Goal: Check status: Check status

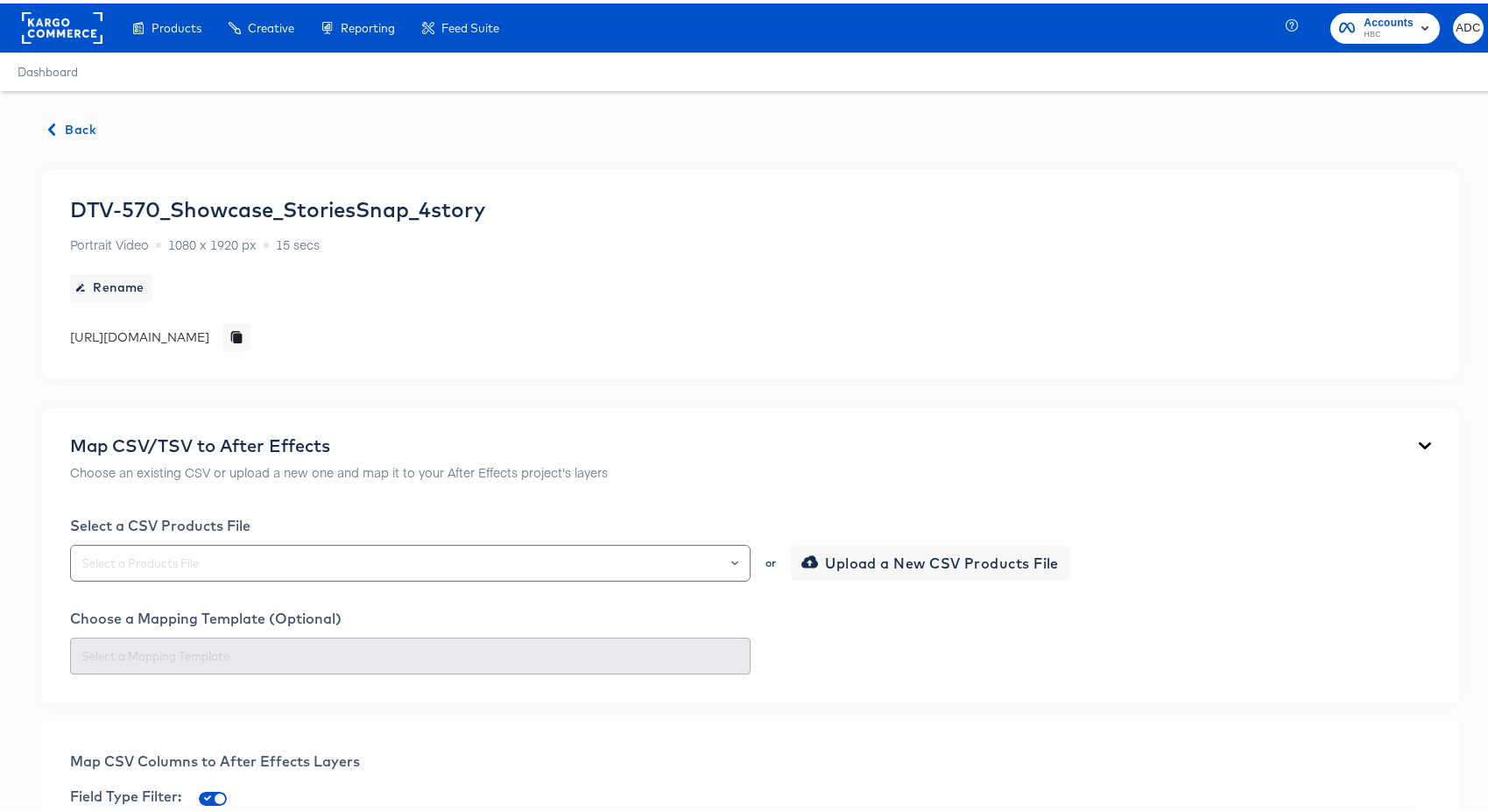
click at [76, 125] on span "Back" at bounding box center [72, 126] width 47 height 22
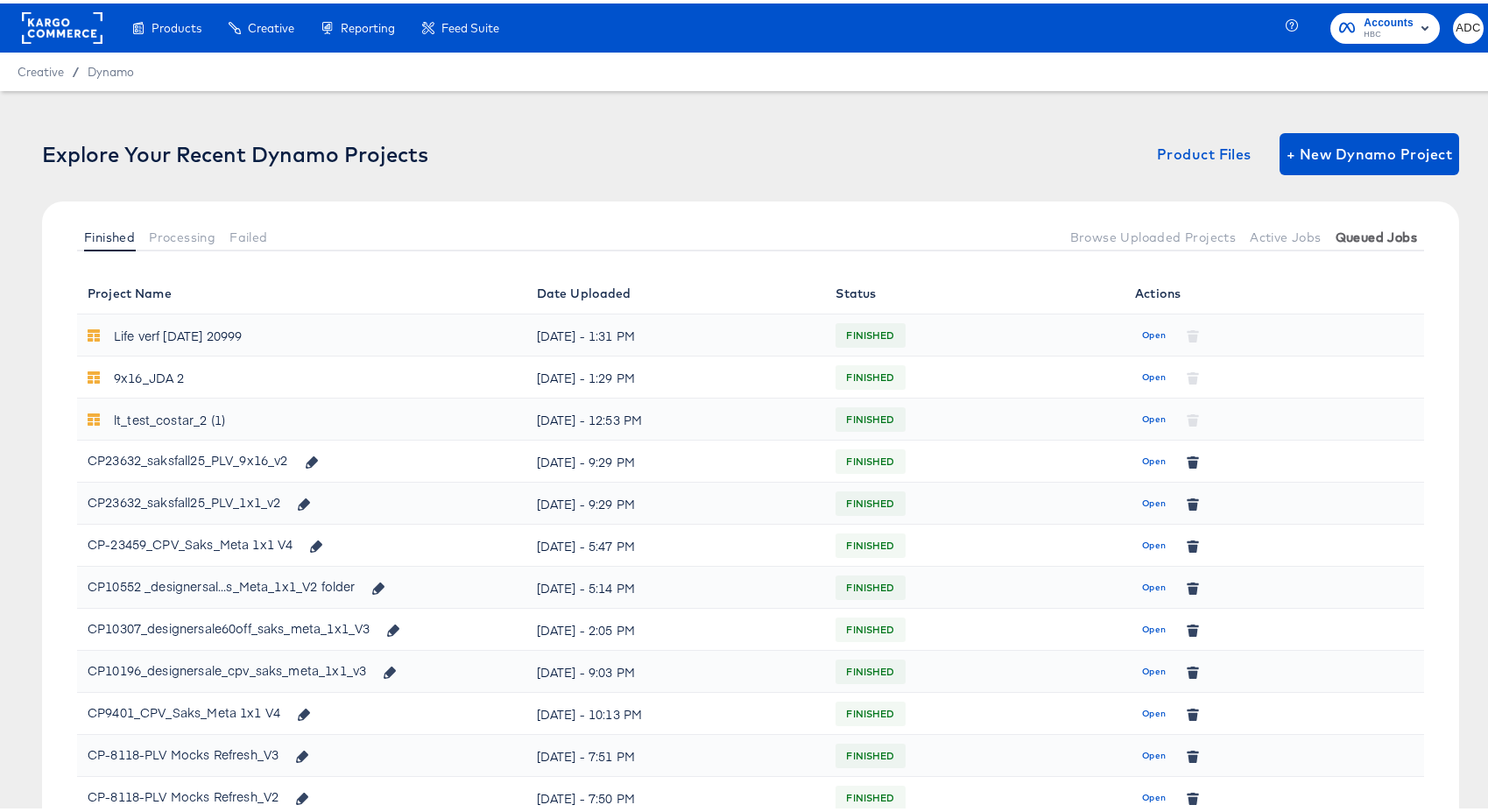
click at [1339, 227] on span "Queued Jobs" at bounding box center [1375, 234] width 81 height 14
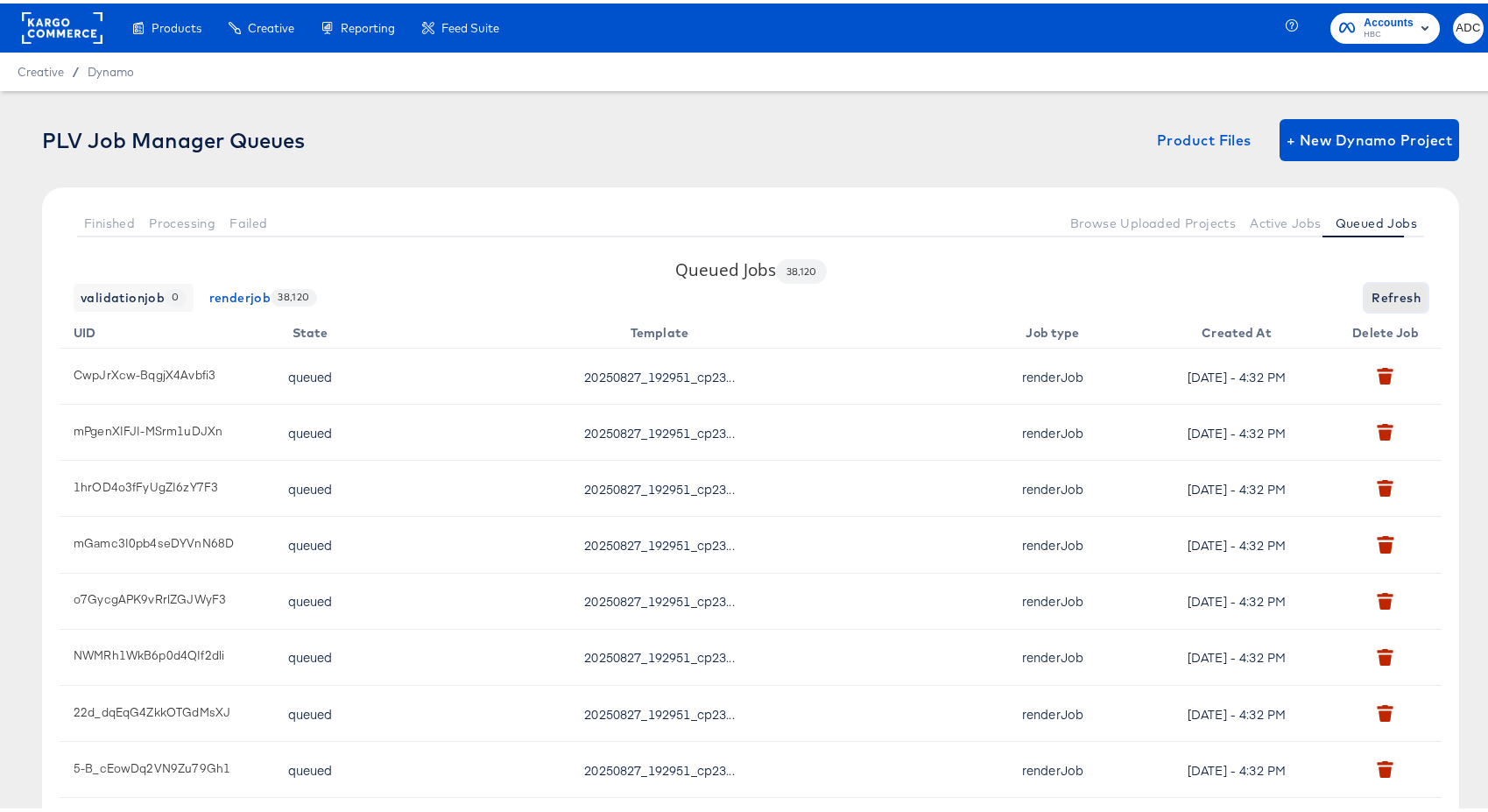
click at [1376, 288] on span "Refresh" at bounding box center [1396, 294] width 49 height 22
click at [1372, 293] on span "Refresh" at bounding box center [1396, 294] width 49 height 22
click at [1283, 221] on span "Active Jobs" at bounding box center [1285, 220] width 71 height 14
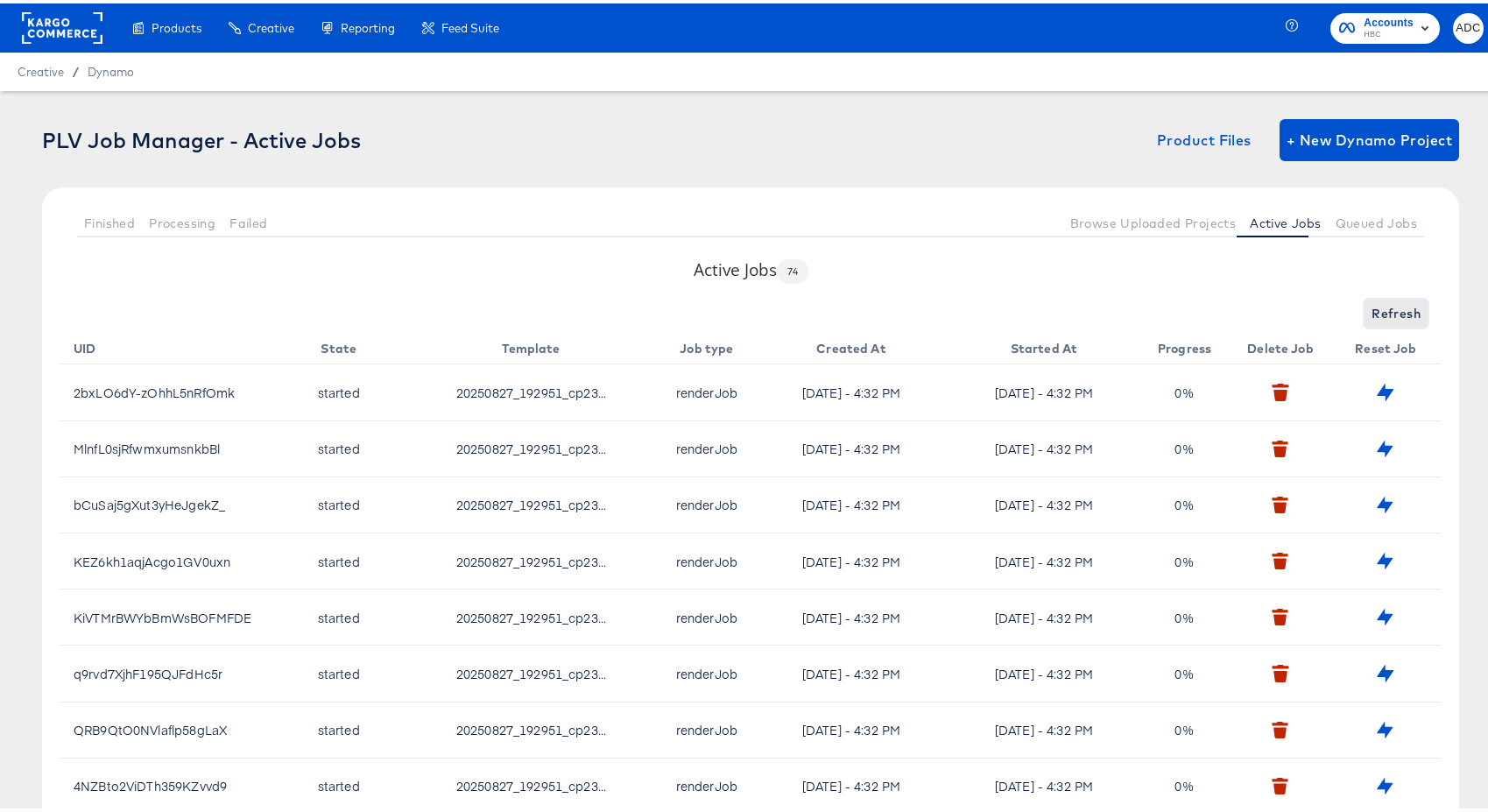
click at [1391, 302] on span "Refresh" at bounding box center [1396, 310] width 49 height 22
click at [1384, 309] on span "Refresh" at bounding box center [1396, 310] width 49 height 22
click at [1365, 225] on span "Queued Jobs" at bounding box center [1375, 220] width 81 height 14
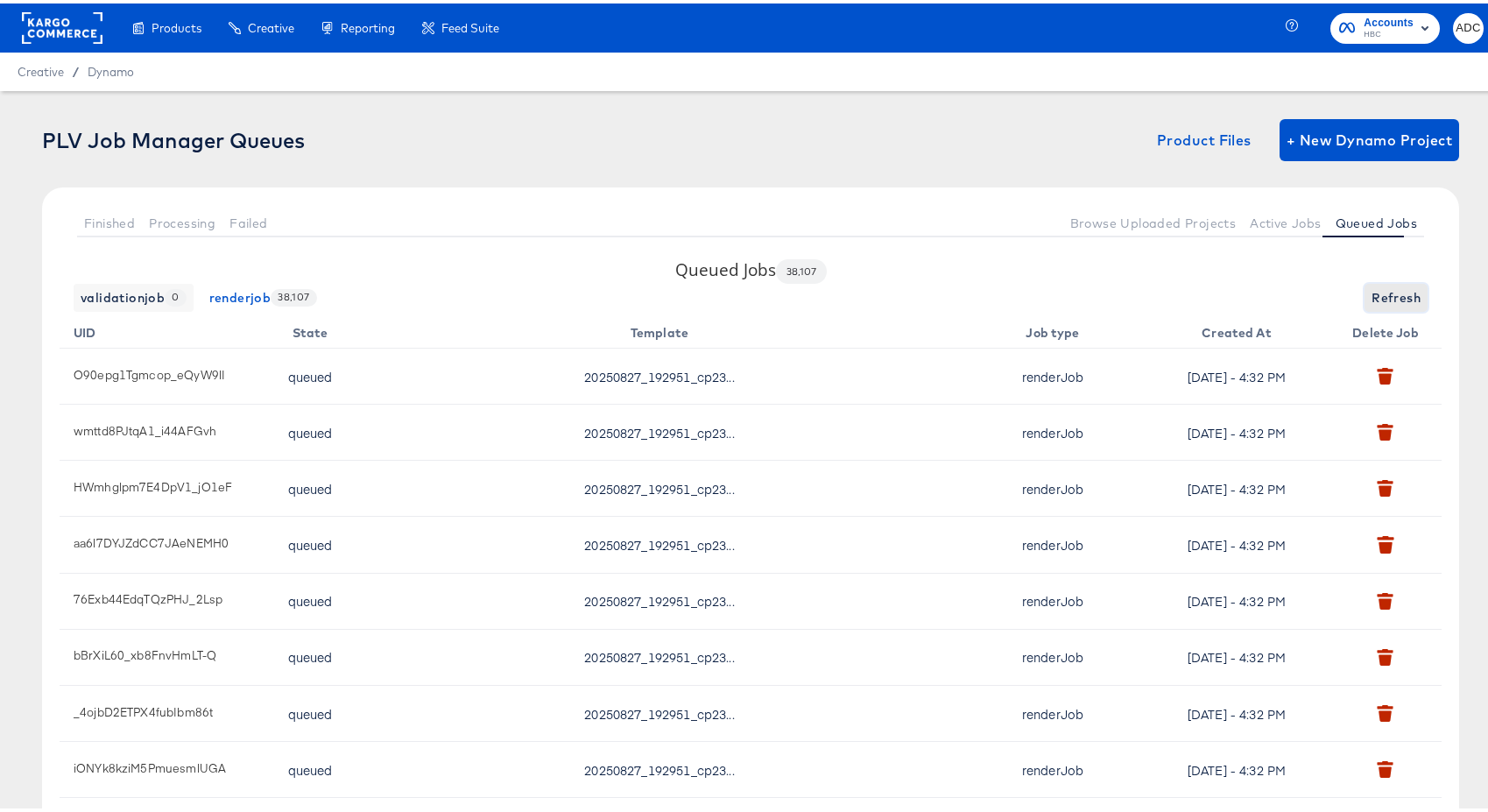
click at [1396, 288] on span "Refresh" at bounding box center [1396, 294] width 49 height 22
click at [1383, 292] on span "Refresh" at bounding box center [1396, 294] width 49 height 22
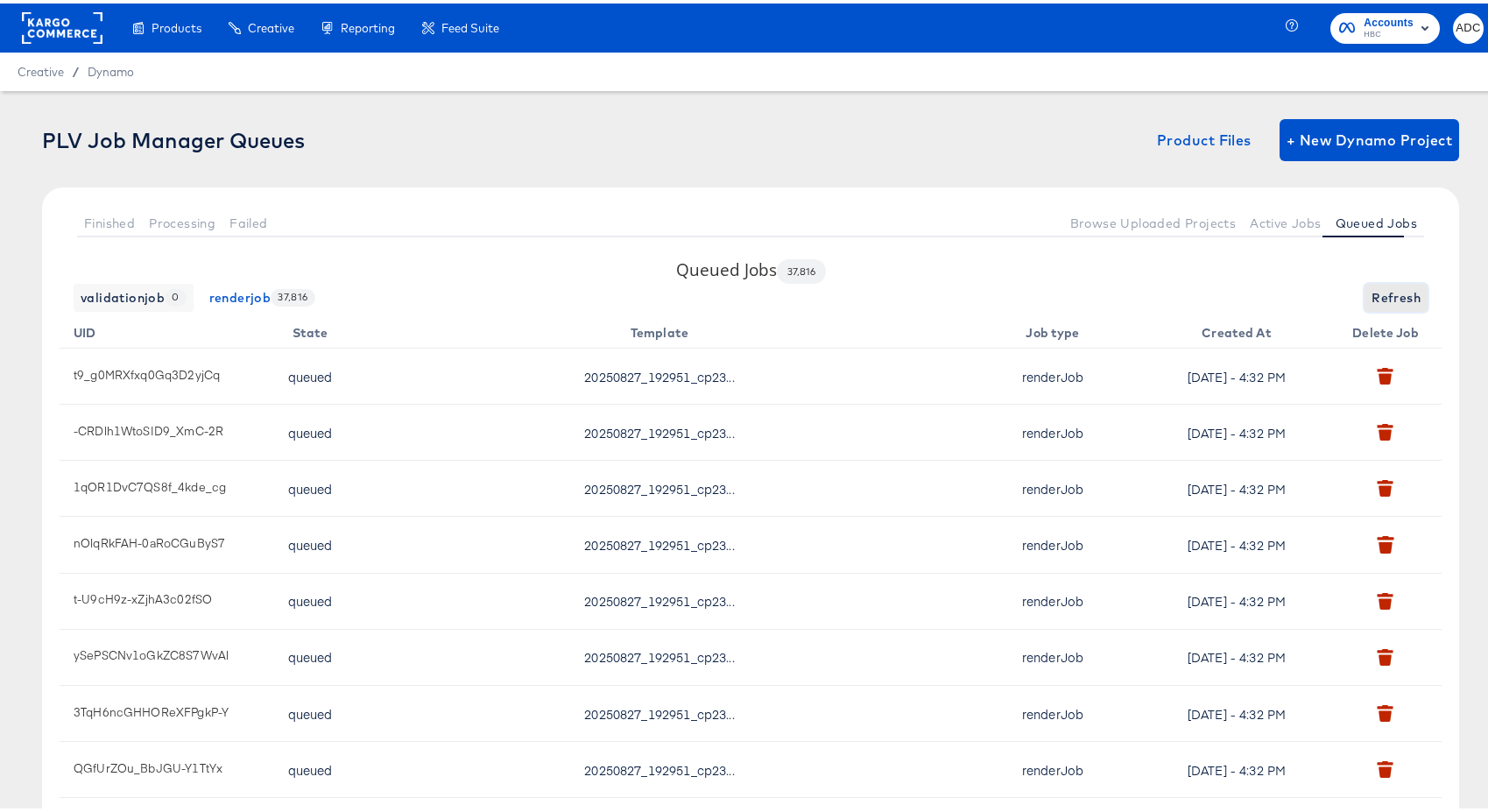
click at [1383, 292] on span "Refresh" at bounding box center [1396, 294] width 49 height 22
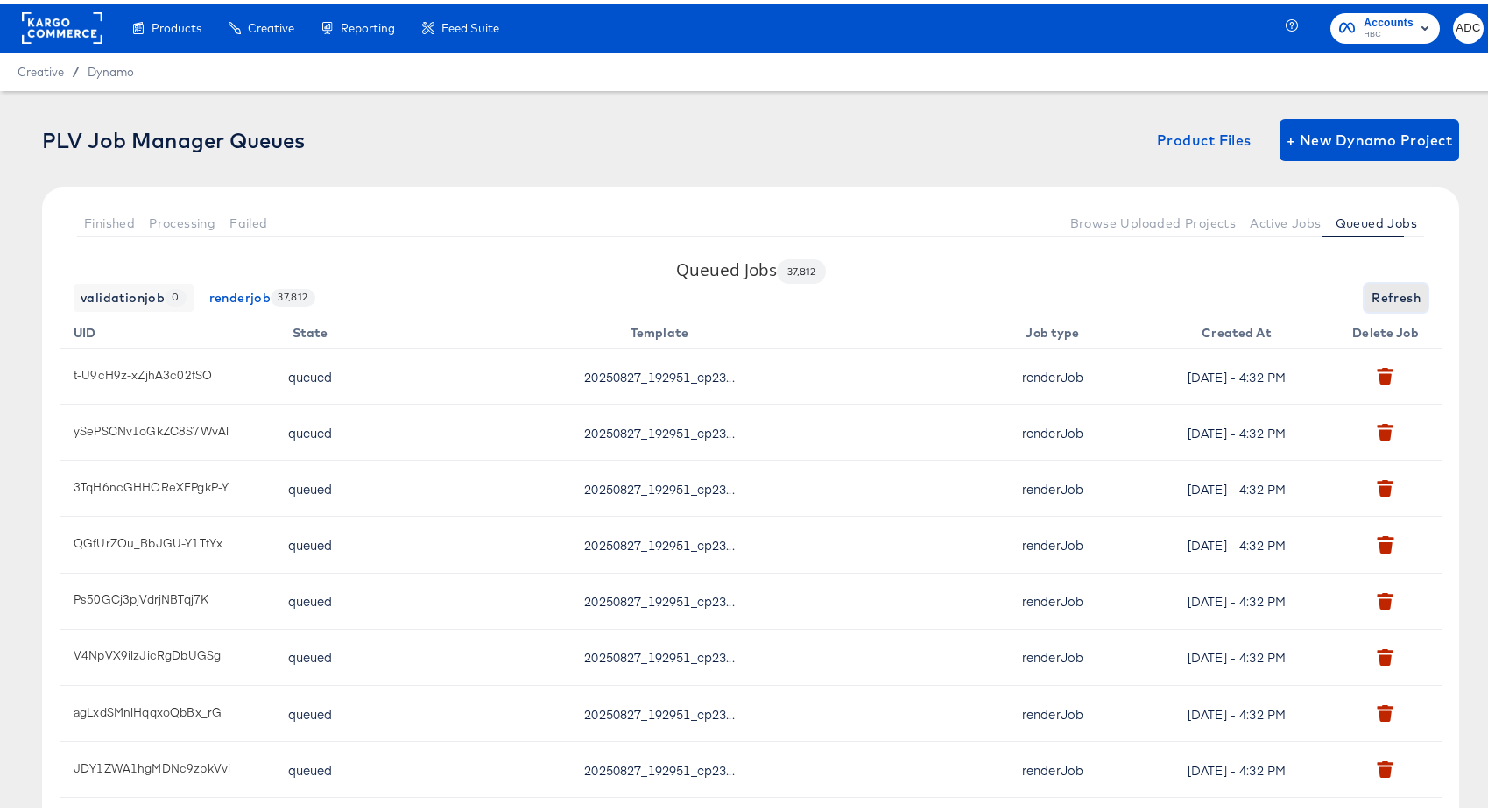
click at [1383, 292] on span "Refresh" at bounding box center [1396, 294] width 49 height 22
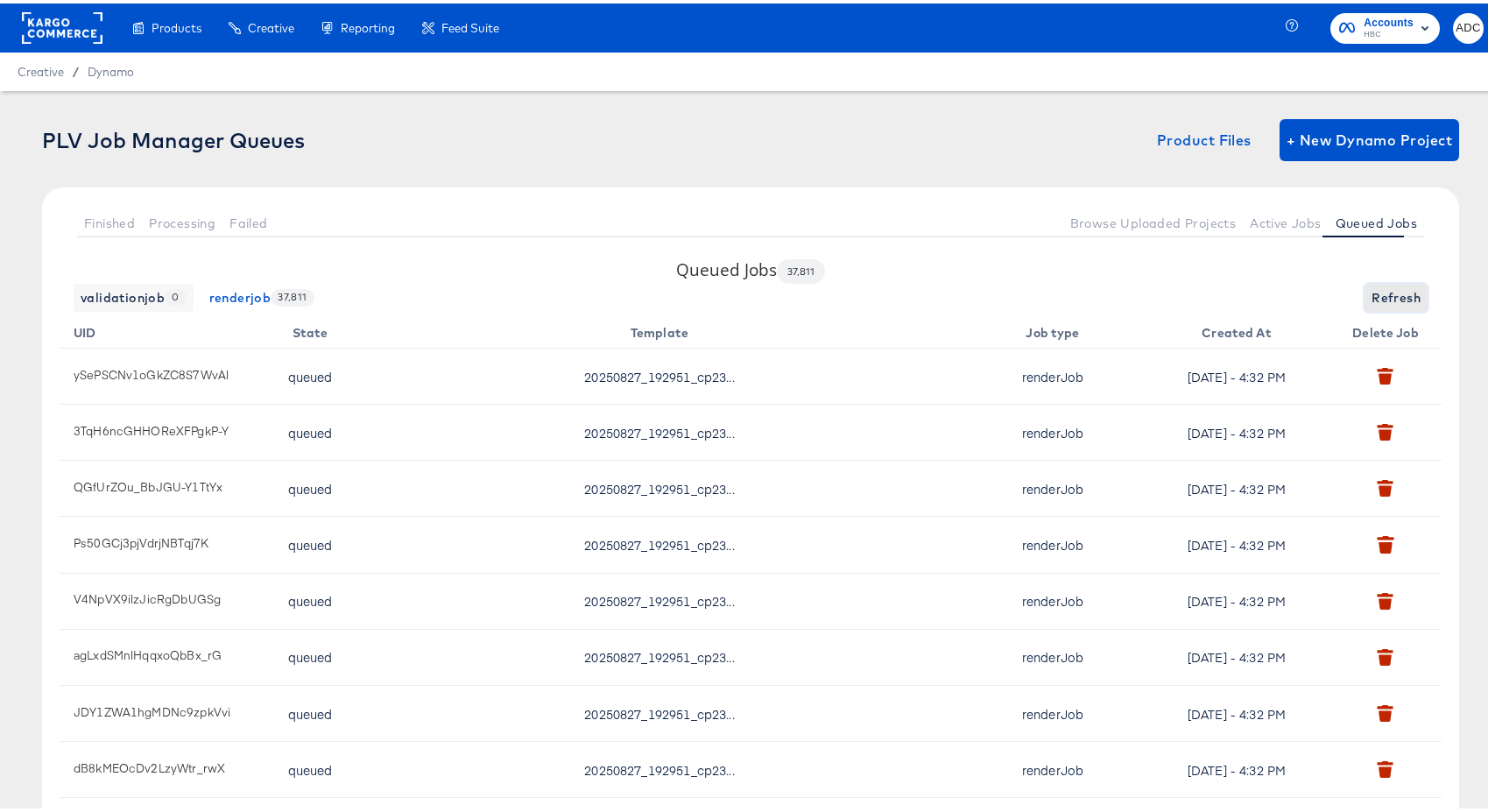
click at [1383, 292] on span "Refresh" at bounding box center [1396, 294] width 49 height 22
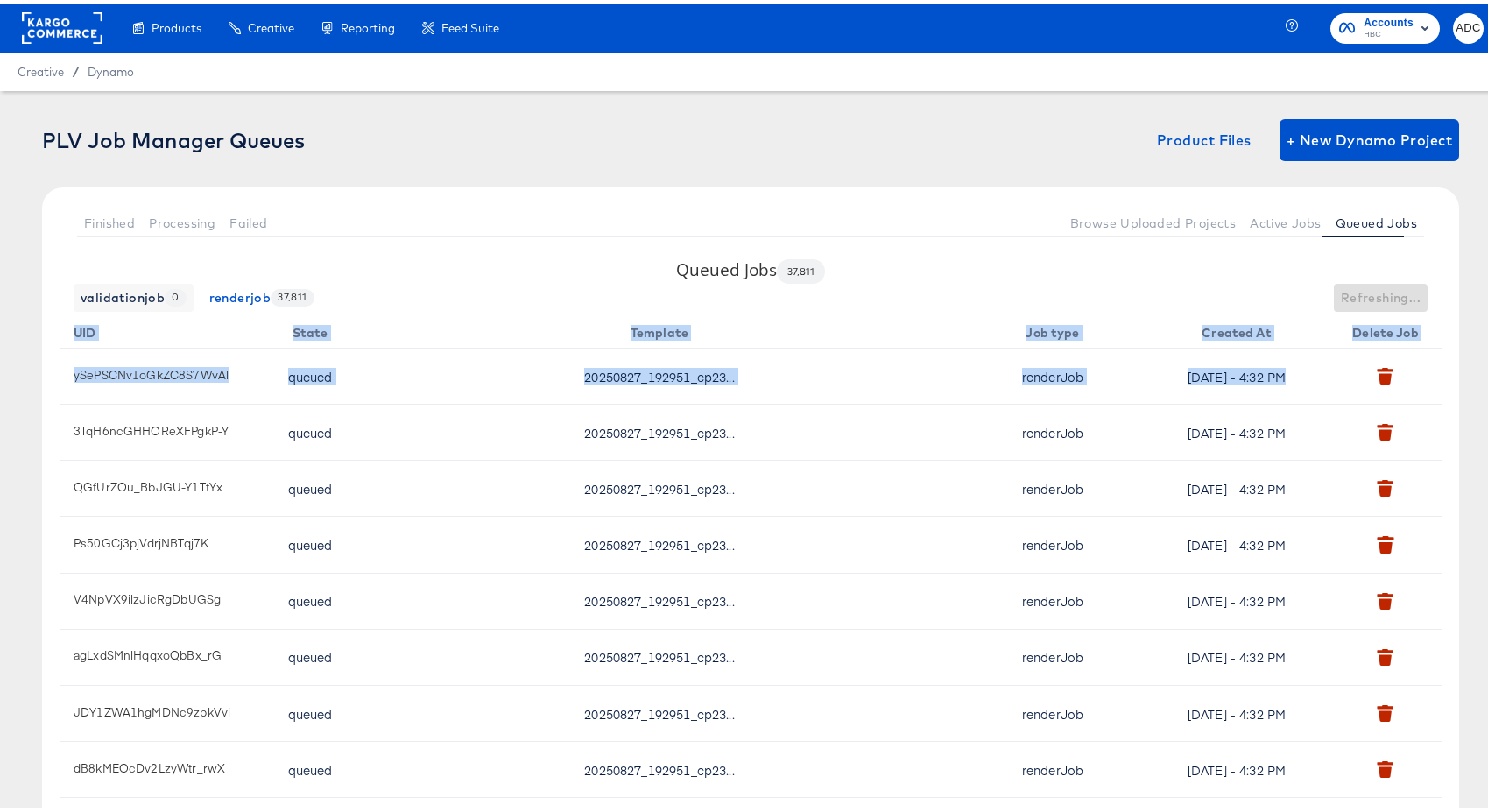
click at [1383, 292] on div "validationjob 0 renderjob 37,811 Refreshing..." at bounding box center [750, 293] width 1381 height 28
click at [1383, 292] on span "Refresh" at bounding box center [1396, 294] width 49 height 22
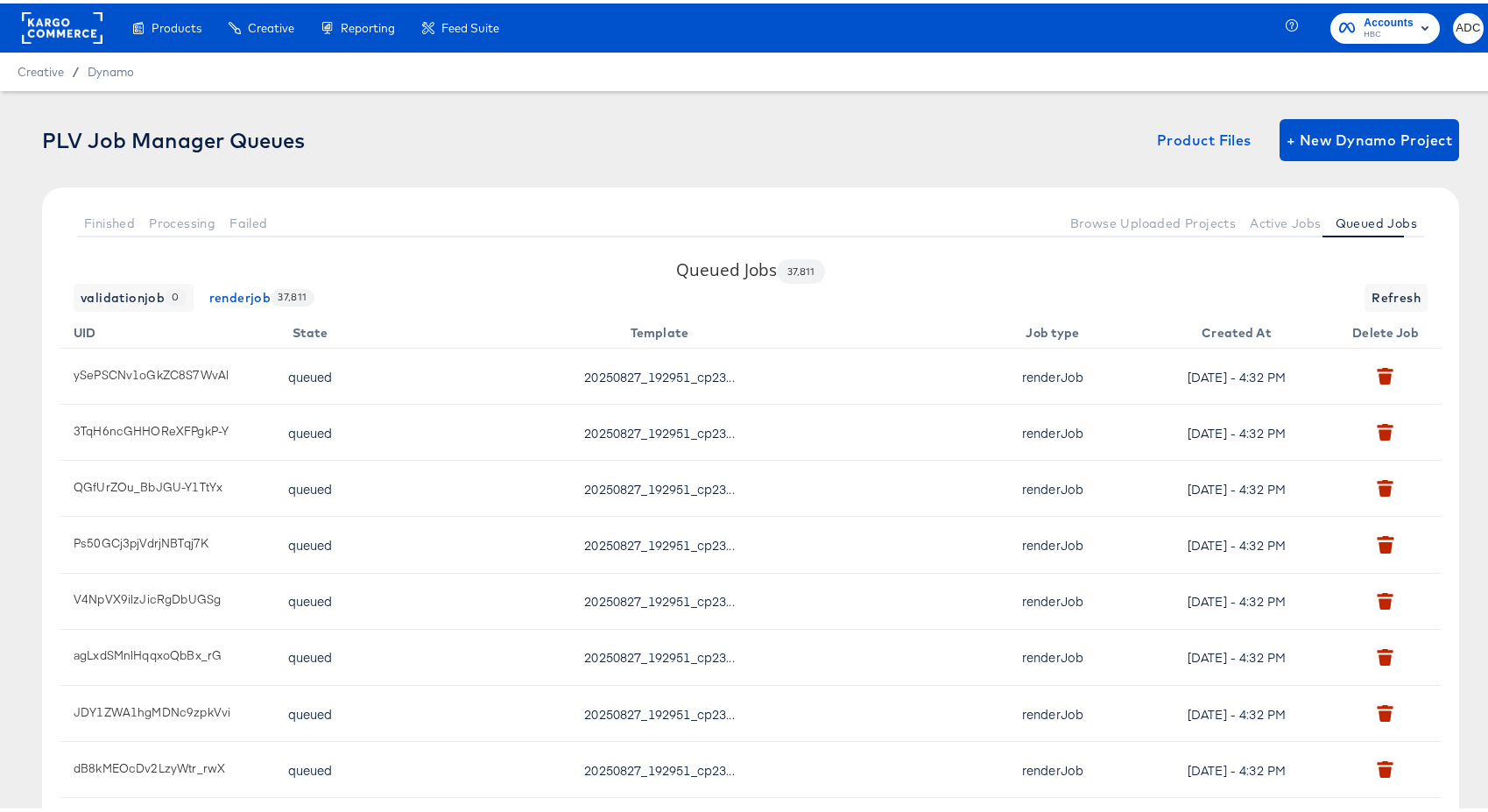
click at [1212, 256] on div "Queued Jobs 37,811 validationjob 0 renderjob 37,811 Refresh UID State Template …" at bounding box center [750, 589] width 1417 height 670
click at [1372, 298] on span "Refresh" at bounding box center [1396, 294] width 49 height 22
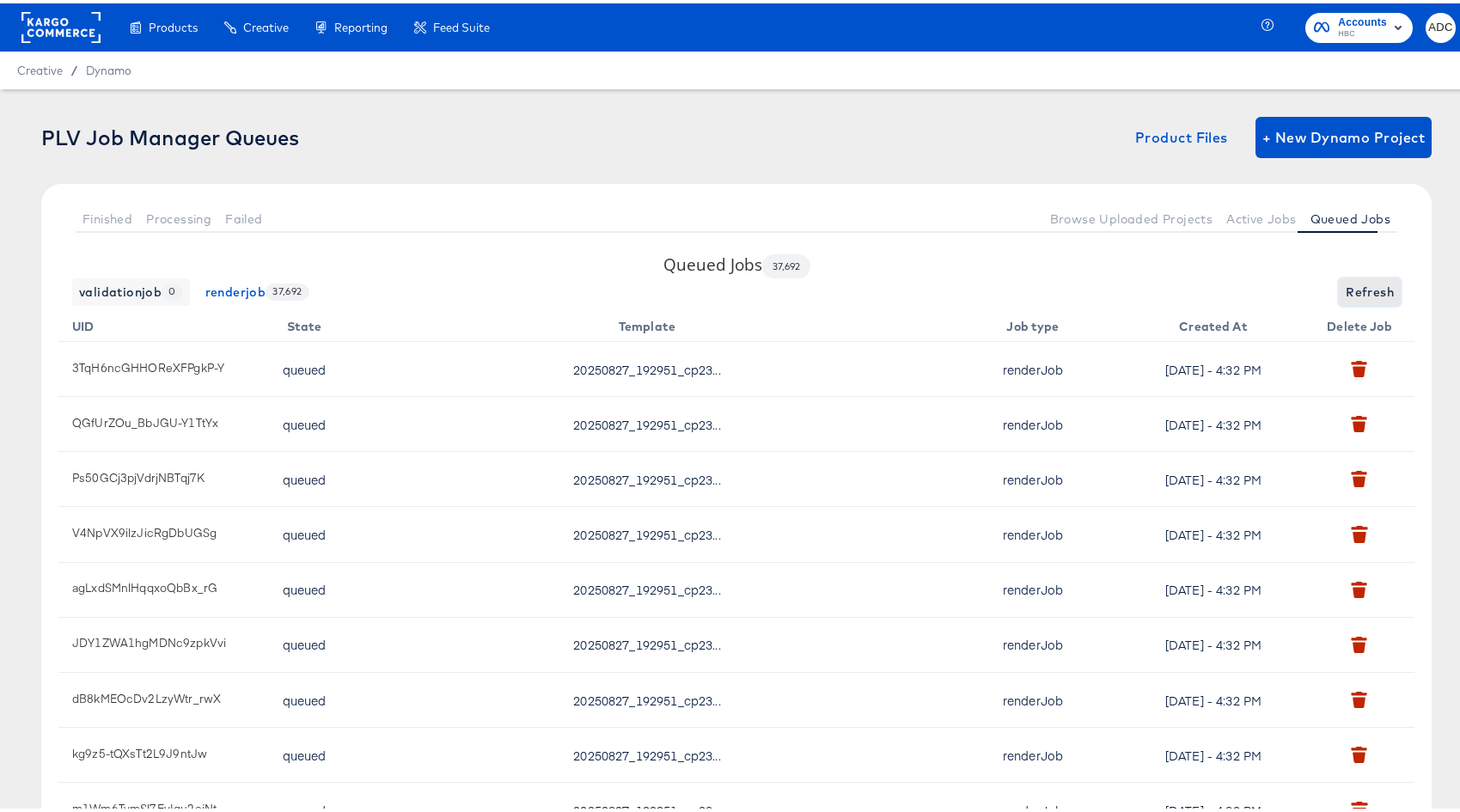
click at [1375, 283] on span "Refresh" at bounding box center [1370, 289] width 48 height 21
click at [1361, 283] on span "Refresh" at bounding box center [1370, 289] width 48 height 21
click at [1346, 282] on span "Refresh" at bounding box center [1370, 289] width 48 height 21
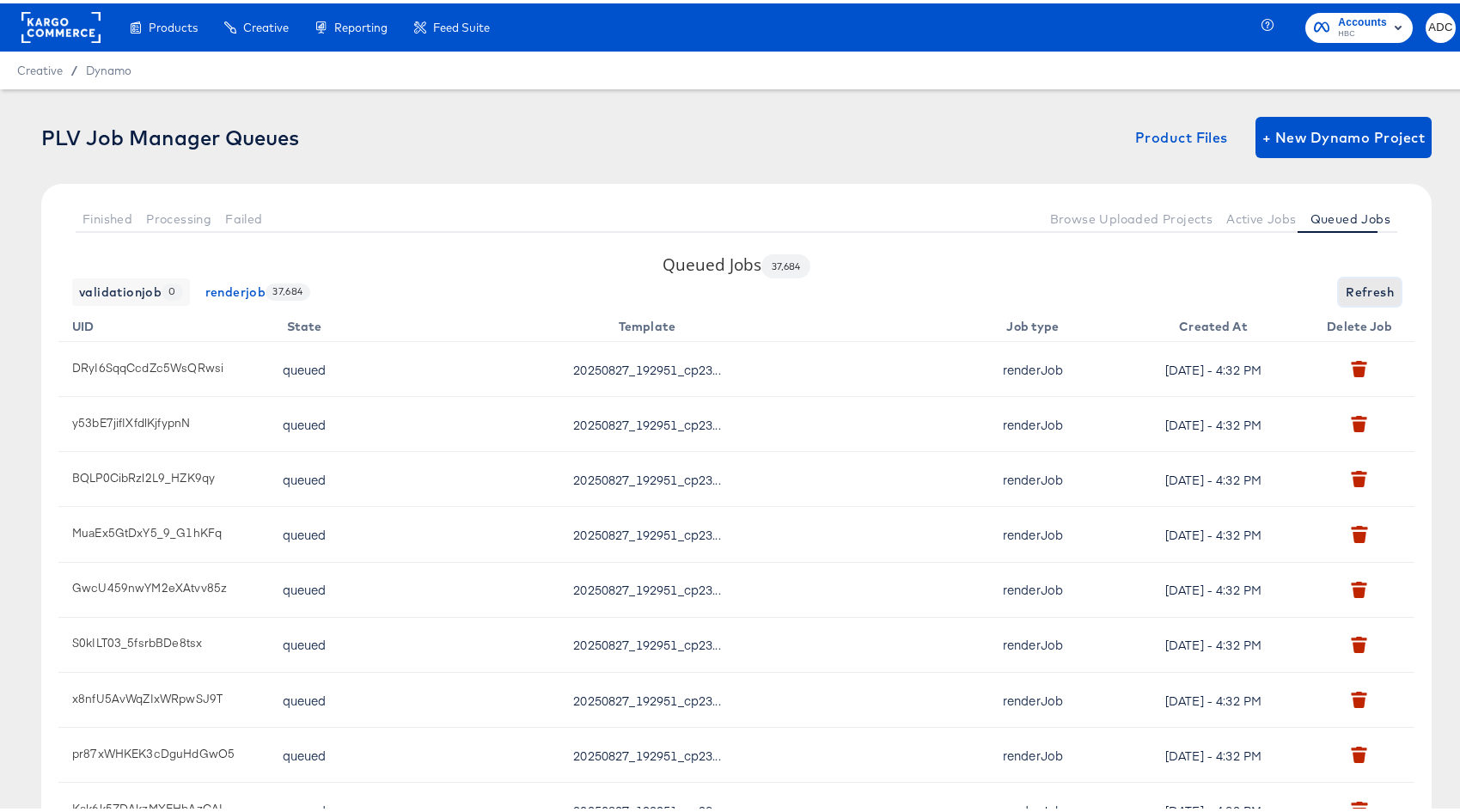
click at [1346, 282] on span "Refresh" at bounding box center [1370, 289] width 48 height 21
click at [1234, 217] on span "Active Jobs" at bounding box center [1260, 216] width 70 height 13
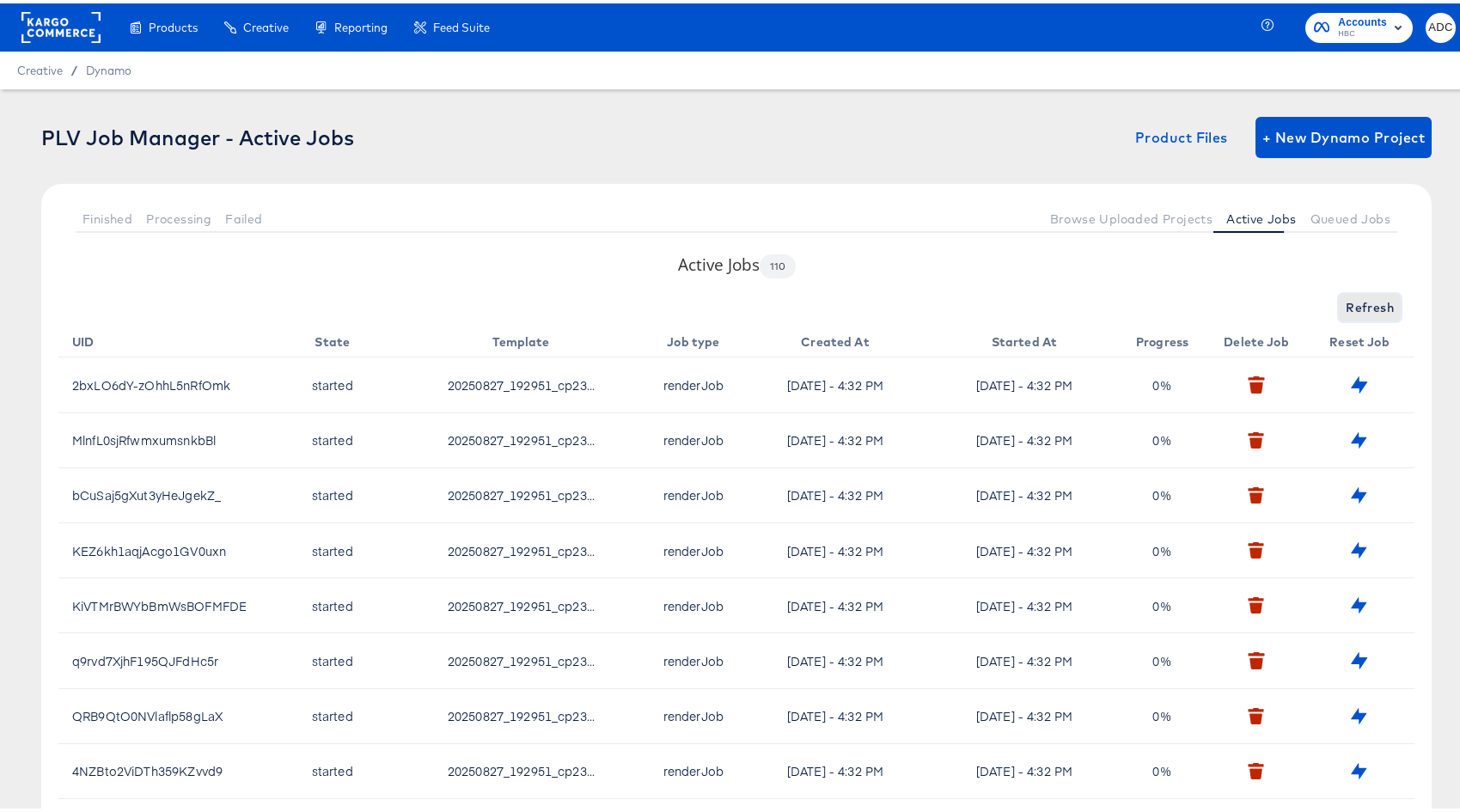
click at [1361, 297] on span "Refresh" at bounding box center [1370, 304] width 48 height 21
click at [1359, 297] on span "Refresh" at bounding box center [1370, 304] width 48 height 21
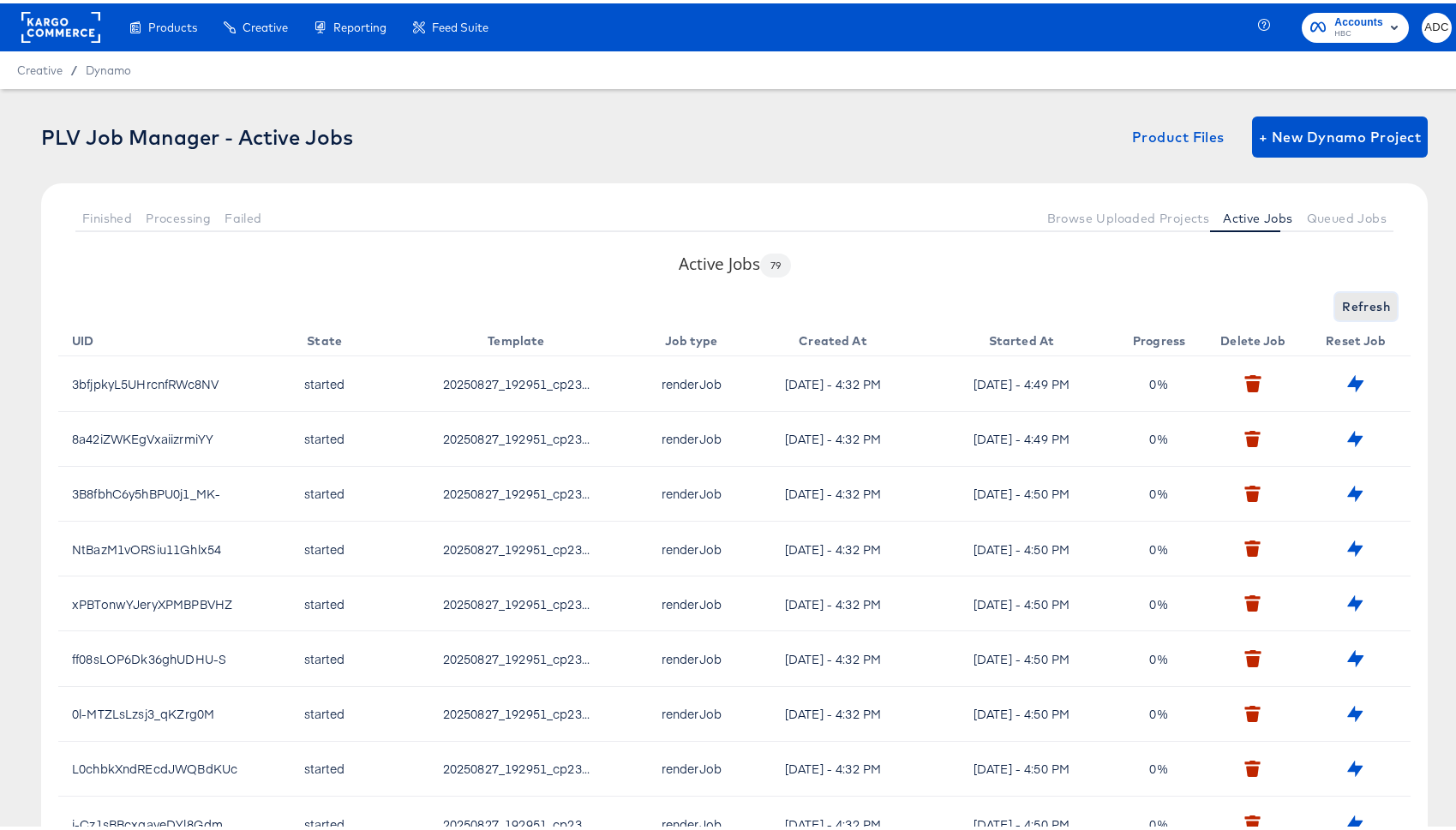
click at [1361, 300] on span "Refresh" at bounding box center [1366, 303] width 48 height 21
click at [1346, 301] on span "Refresh" at bounding box center [1366, 303] width 48 height 21
click at [1348, 305] on span "Refresh" at bounding box center [1366, 303] width 48 height 21
click at [1333, 216] on span "Queued Jobs" at bounding box center [1346, 215] width 79 height 13
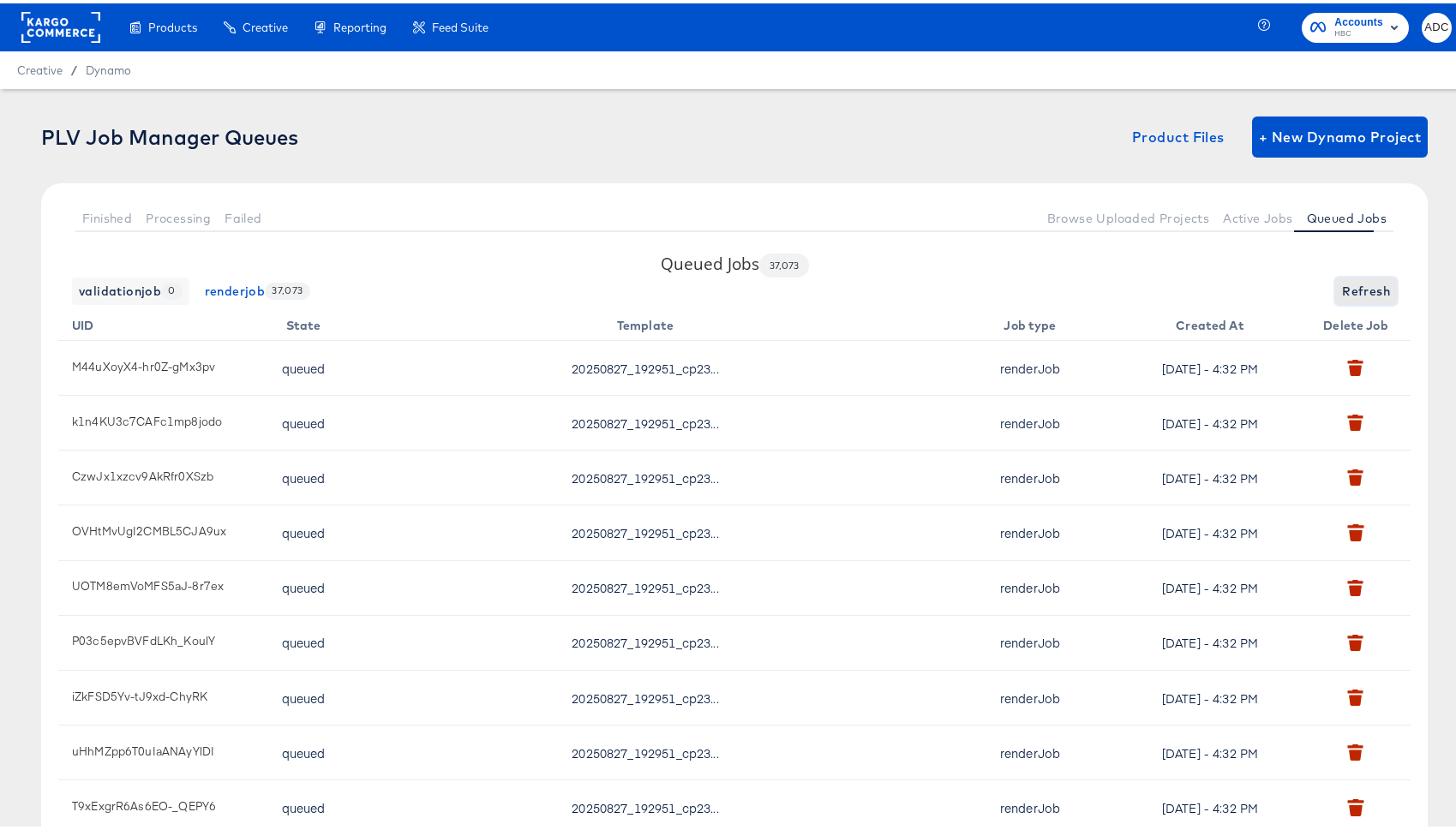
click at [1351, 289] on span "Refresh" at bounding box center [1366, 288] width 48 height 21
click at [1344, 288] on span "Refresh" at bounding box center [1366, 288] width 48 height 21
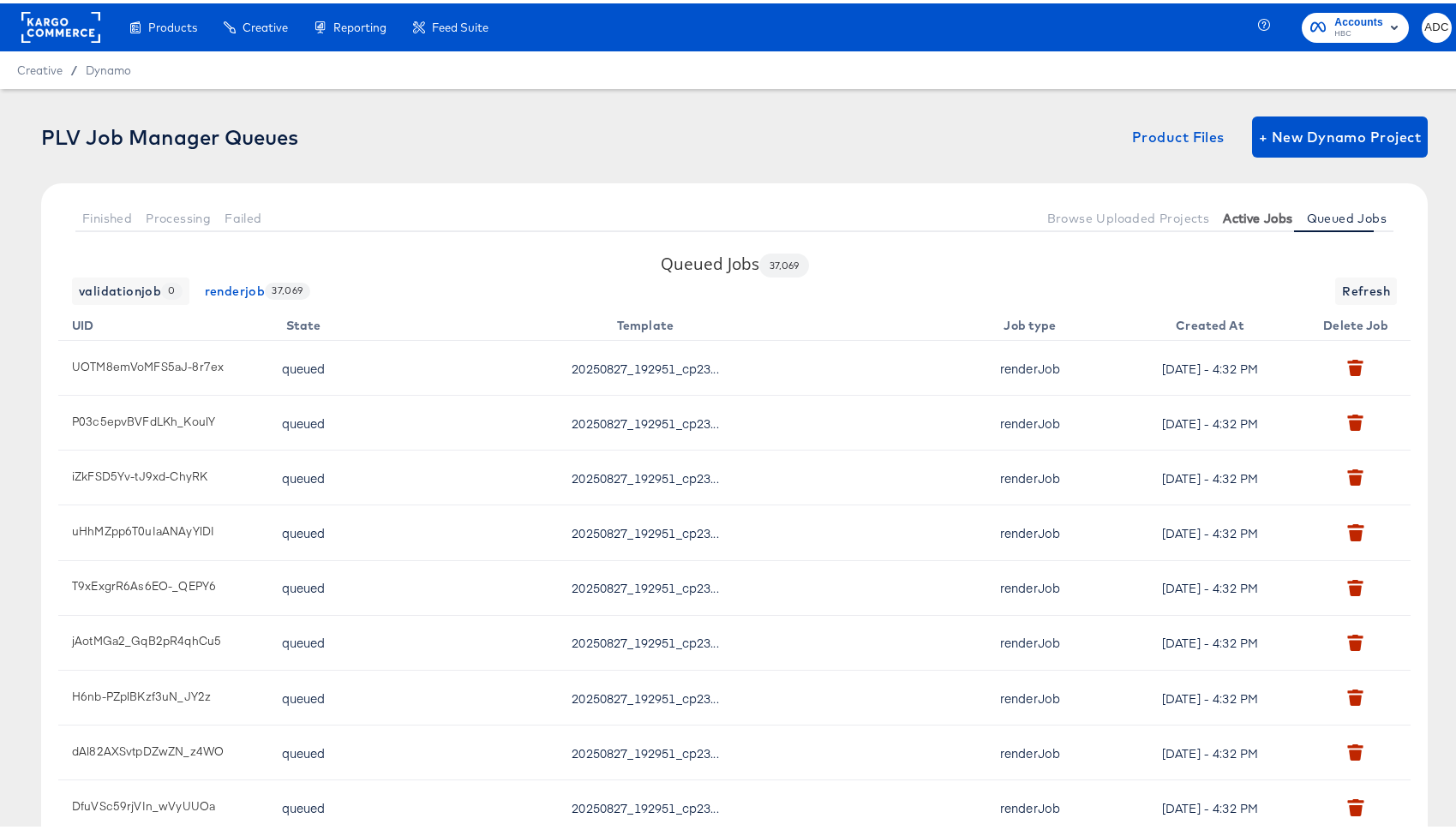
click at [1262, 216] on span "Active Jobs" at bounding box center [1257, 215] width 70 height 13
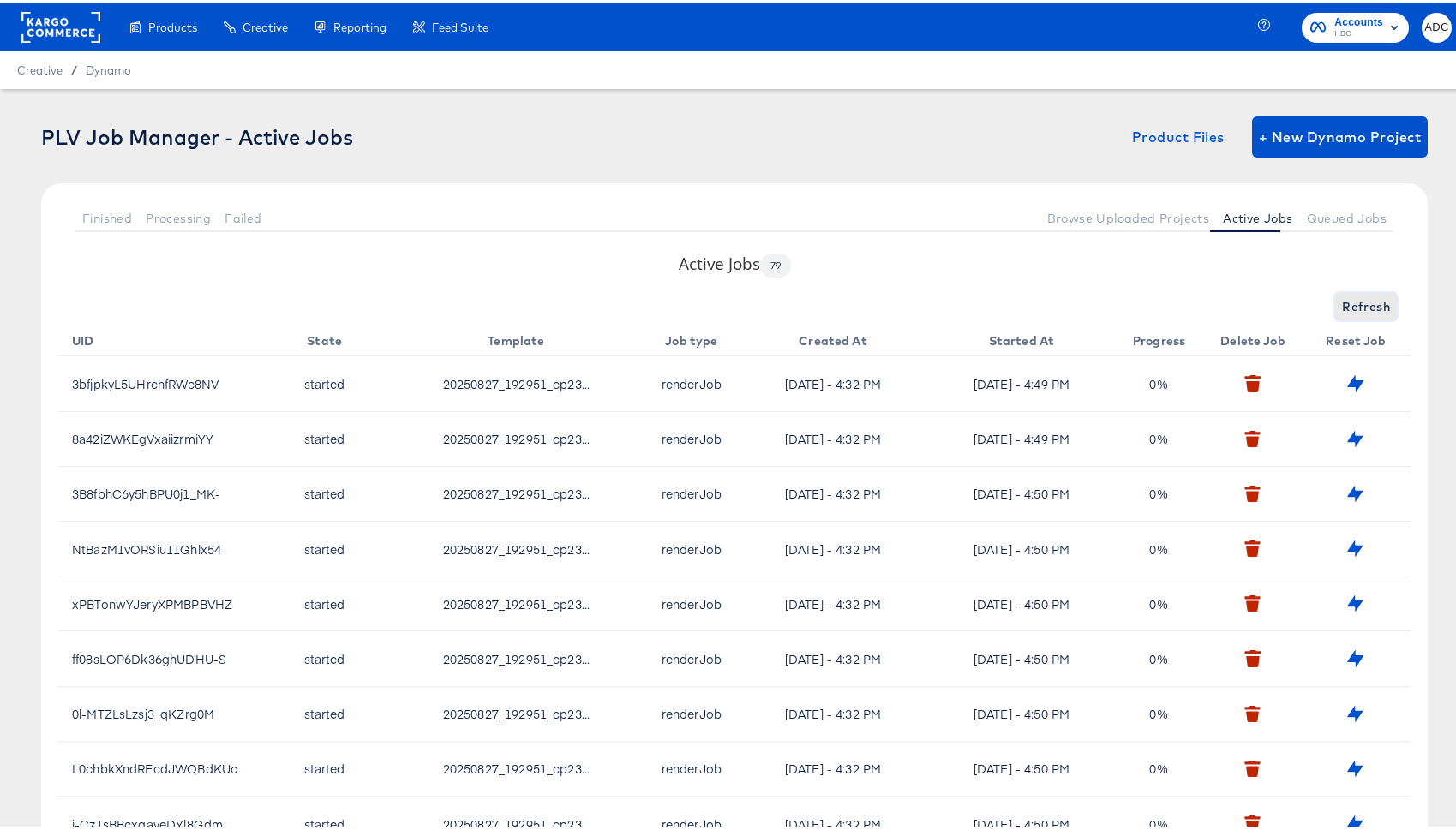
click at [1343, 305] on span "Refresh" at bounding box center [1366, 303] width 48 height 21
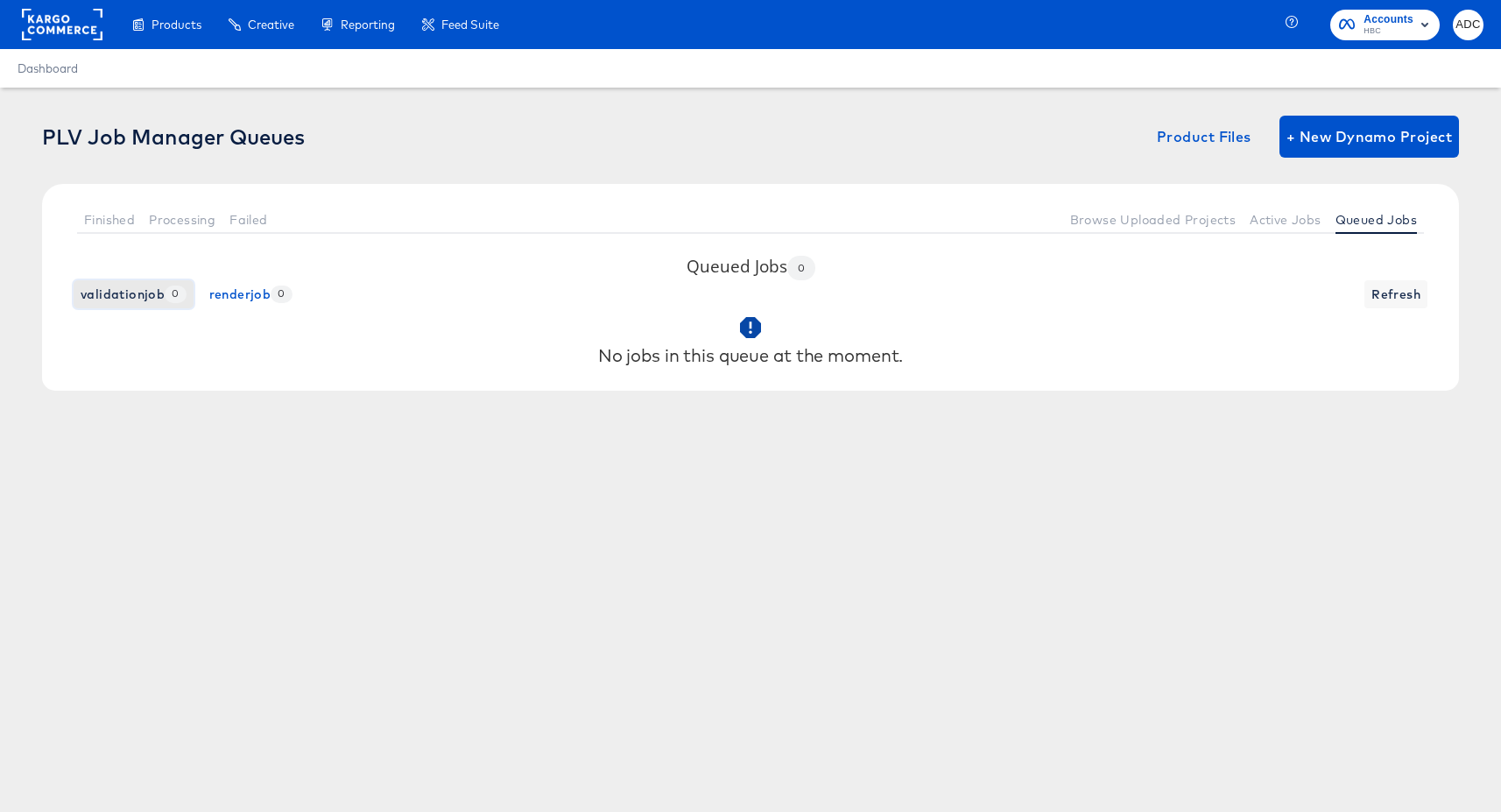
click at [129, 291] on span "validationjob 0" at bounding box center [133, 294] width 106 height 22
click at [235, 300] on span "renderjob 0" at bounding box center [250, 294] width 83 height 22
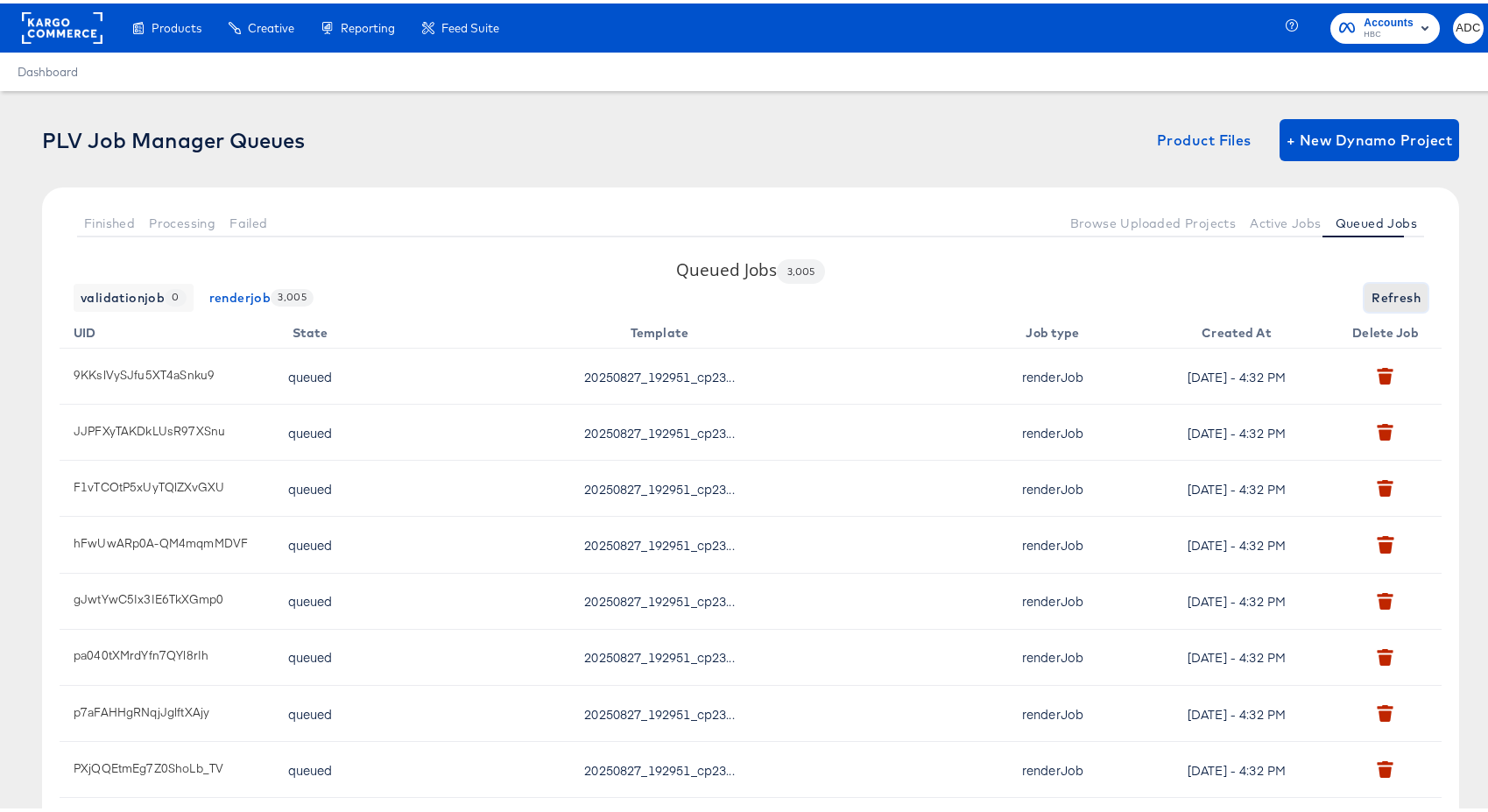
click at [1375, 295] on span "Refresh" at bounding box center [1396, 294] width 49 height 22
click at [1375, 296] on span "Refresh" at bounding box center [1396, 294] width 49 height 22
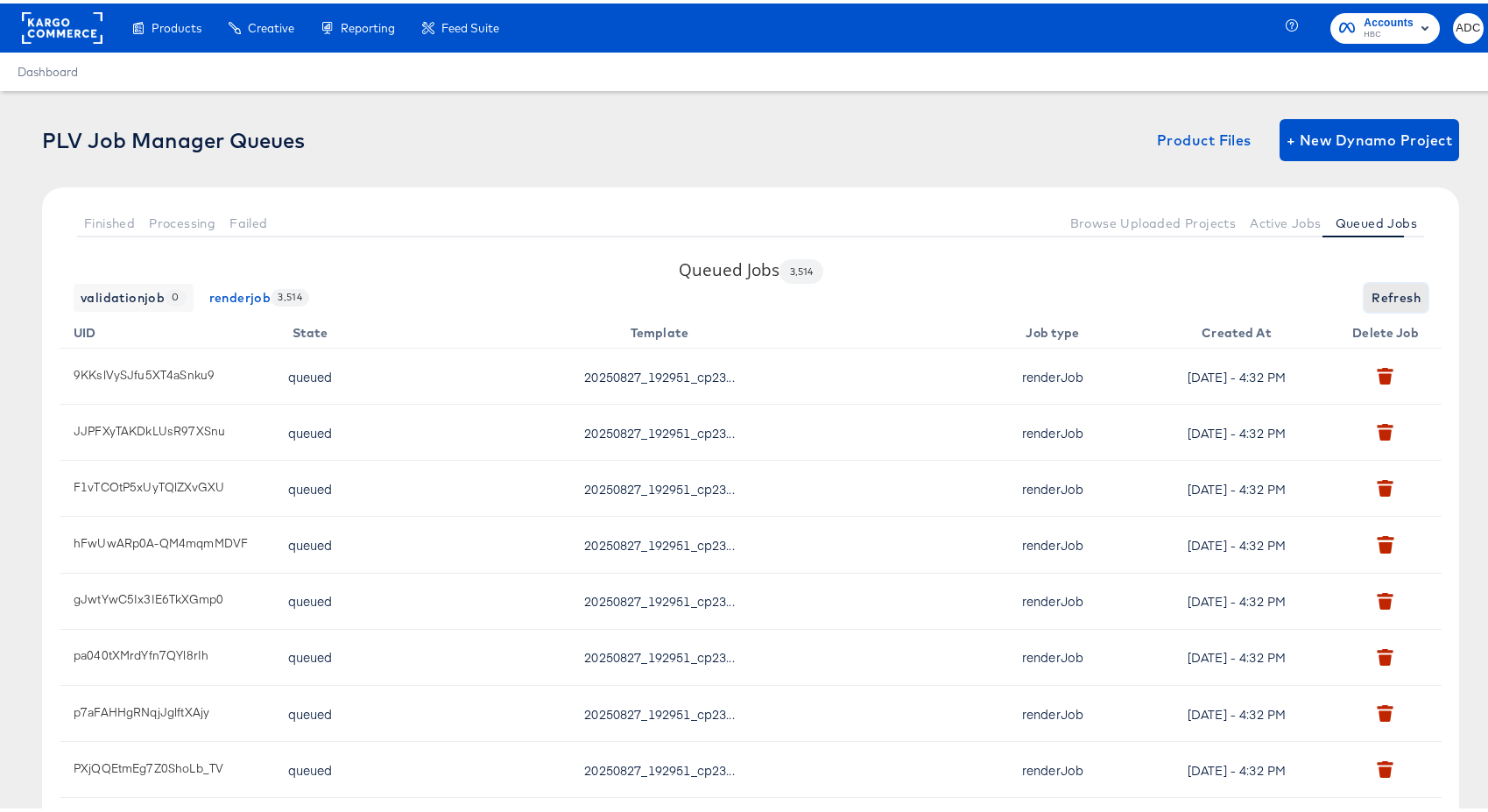
click at [1375, 296] on span "Refresh" at bounding box center [1396, 294] width 49 height 22
click at [1374, 296] on span "Refresh" at bounding box center [1396, 294] width 49 height 22
click at [1374, 296] on span "Refreshing..." at bounding box center [1379, 294] width 79 height 22
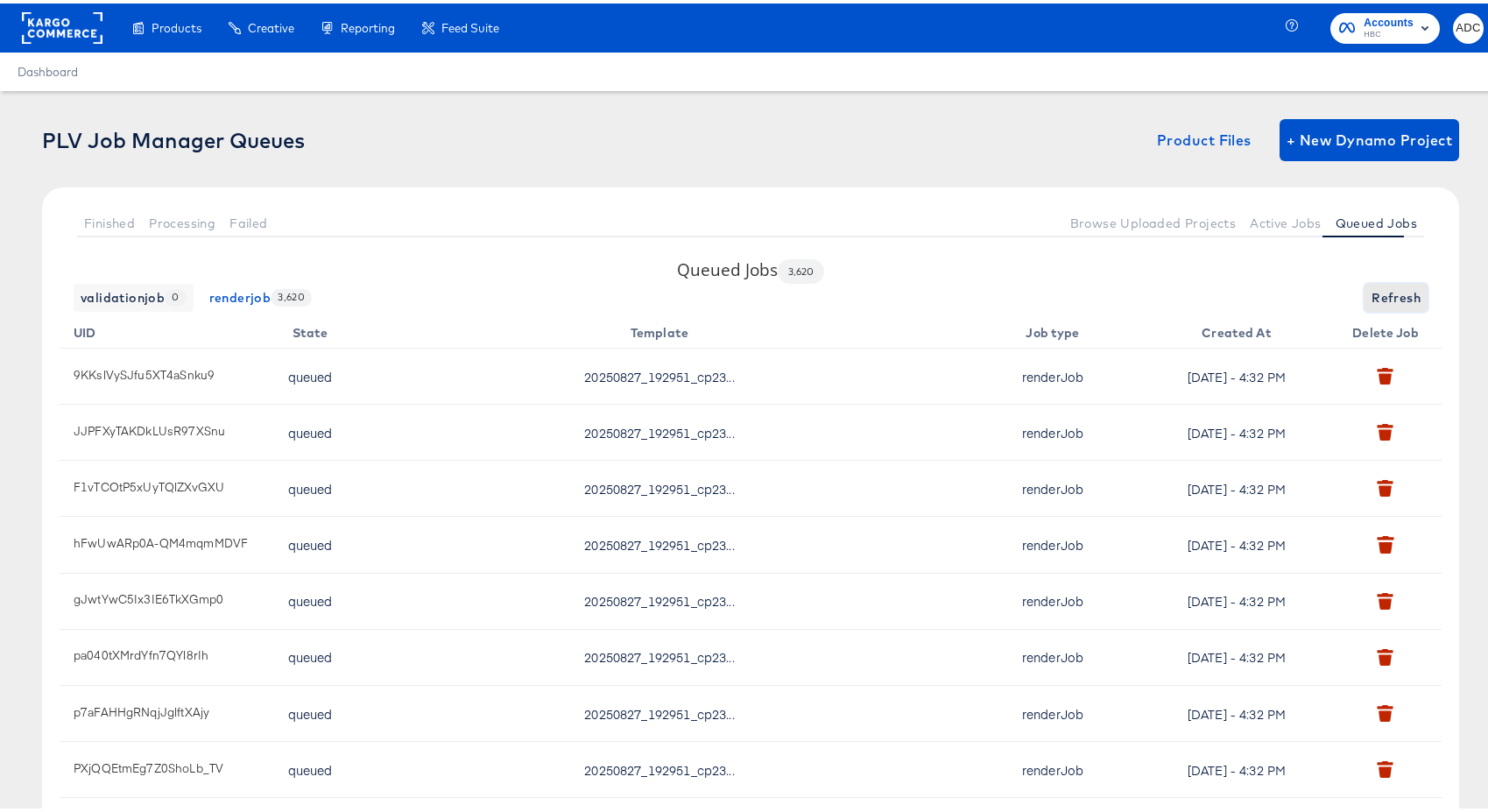
click at [1374, 296] on span "Refresh" at bounding box center [1396, 294] width 49 height 22
click at [1374, 296] on span "Refreshing..." at bounding box center [1379, 294] width 79 height 22
click at [1374, 296] on span "Refresh" at bounding box center [1396, 294] width 49 height 22
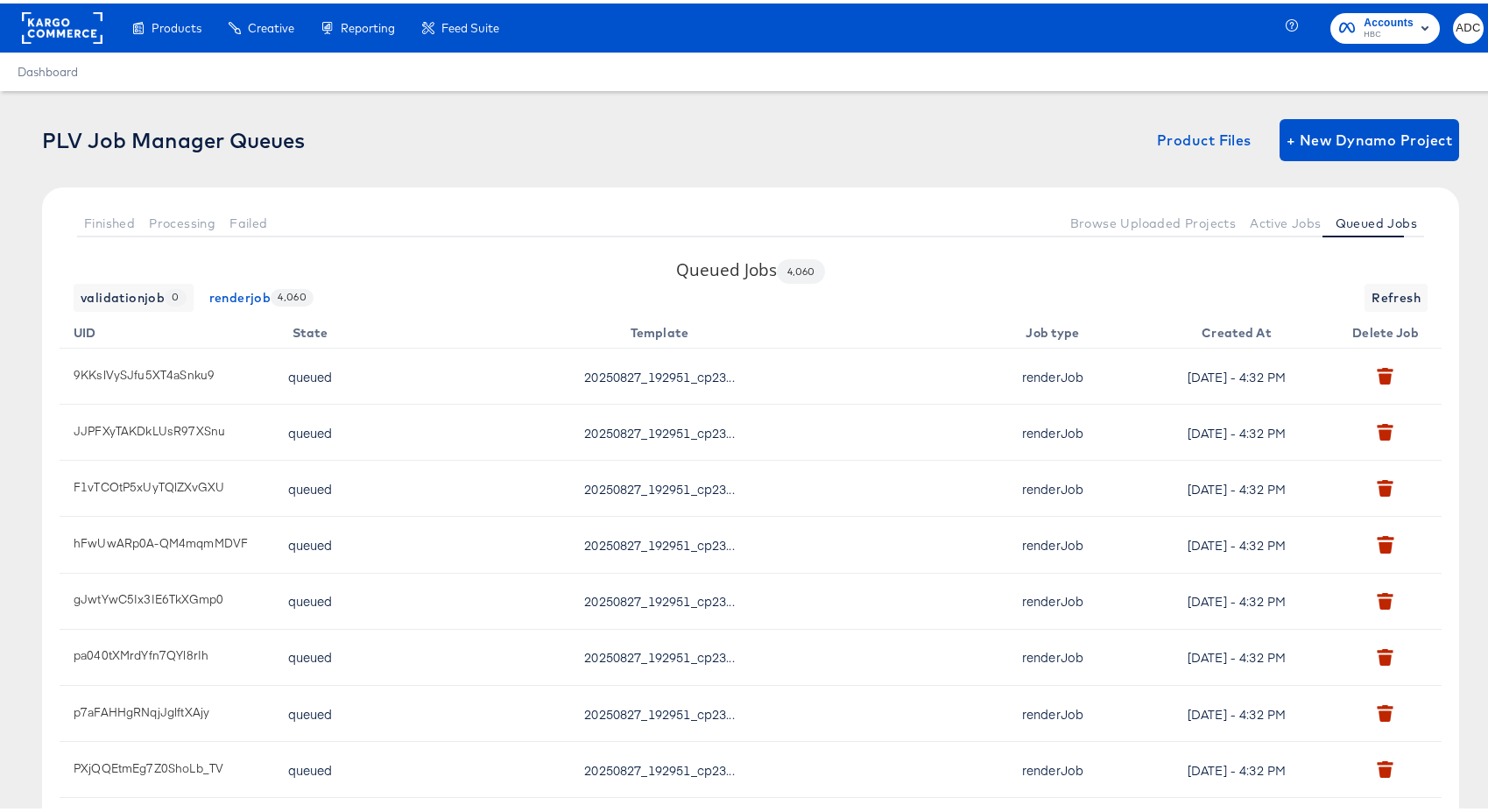
drag, startPoint x: 89, startPoint y: 214, endPoint x: 393, endPoint y: 193, distance: 304.7
click at [393, 193] on div "Finished Processing Failed Browse Uploaded Projects Active Jobs Queued Jobs" at bounding box center [750, 219] width 1417 height 71
click at [112, 213] on span "Finished" at bounding box center [110, 220] width 51 height 14
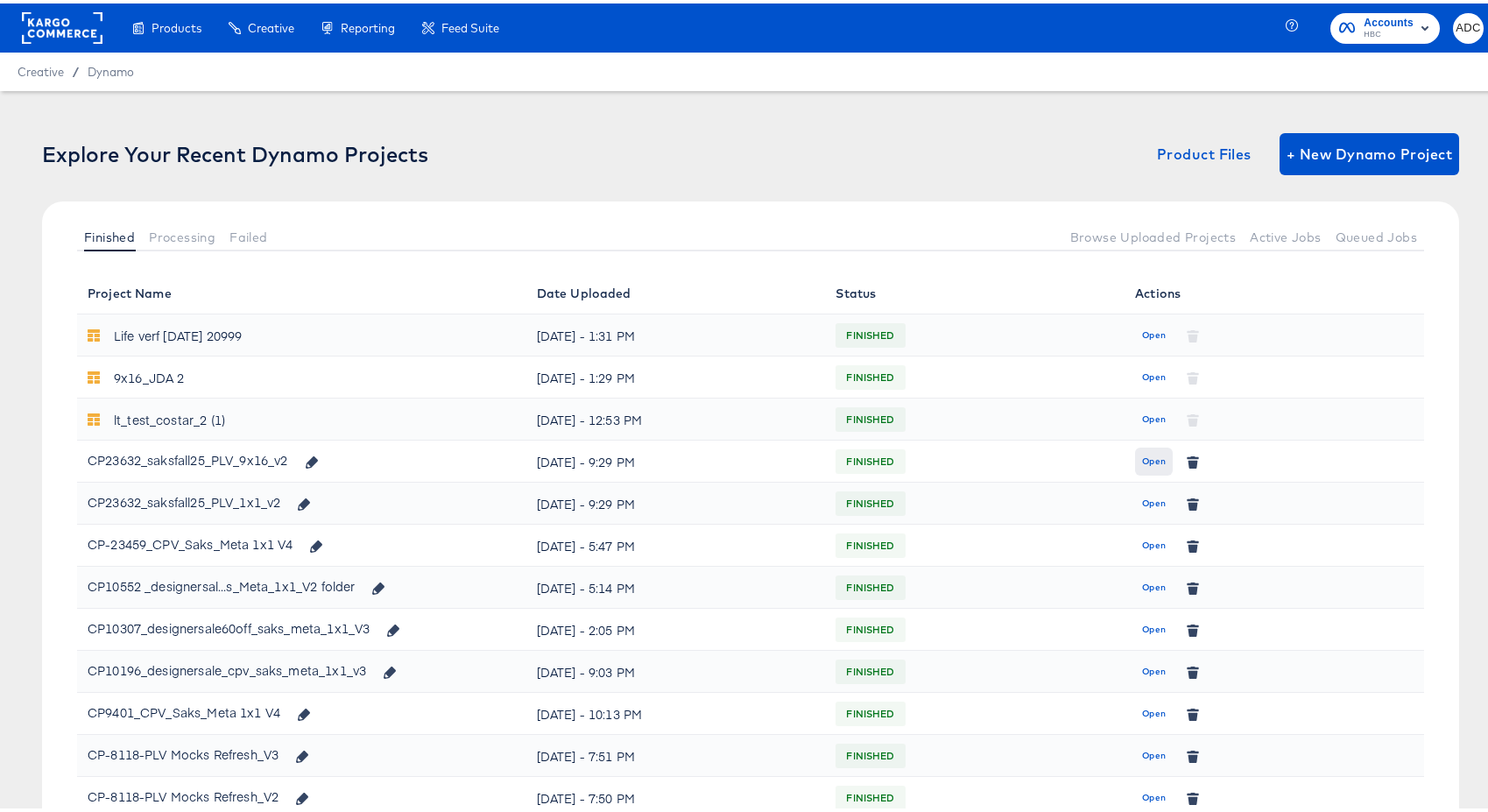
click at [1144, 461] on span "Open" at bounding box center [1153, 458] width 23 height 16
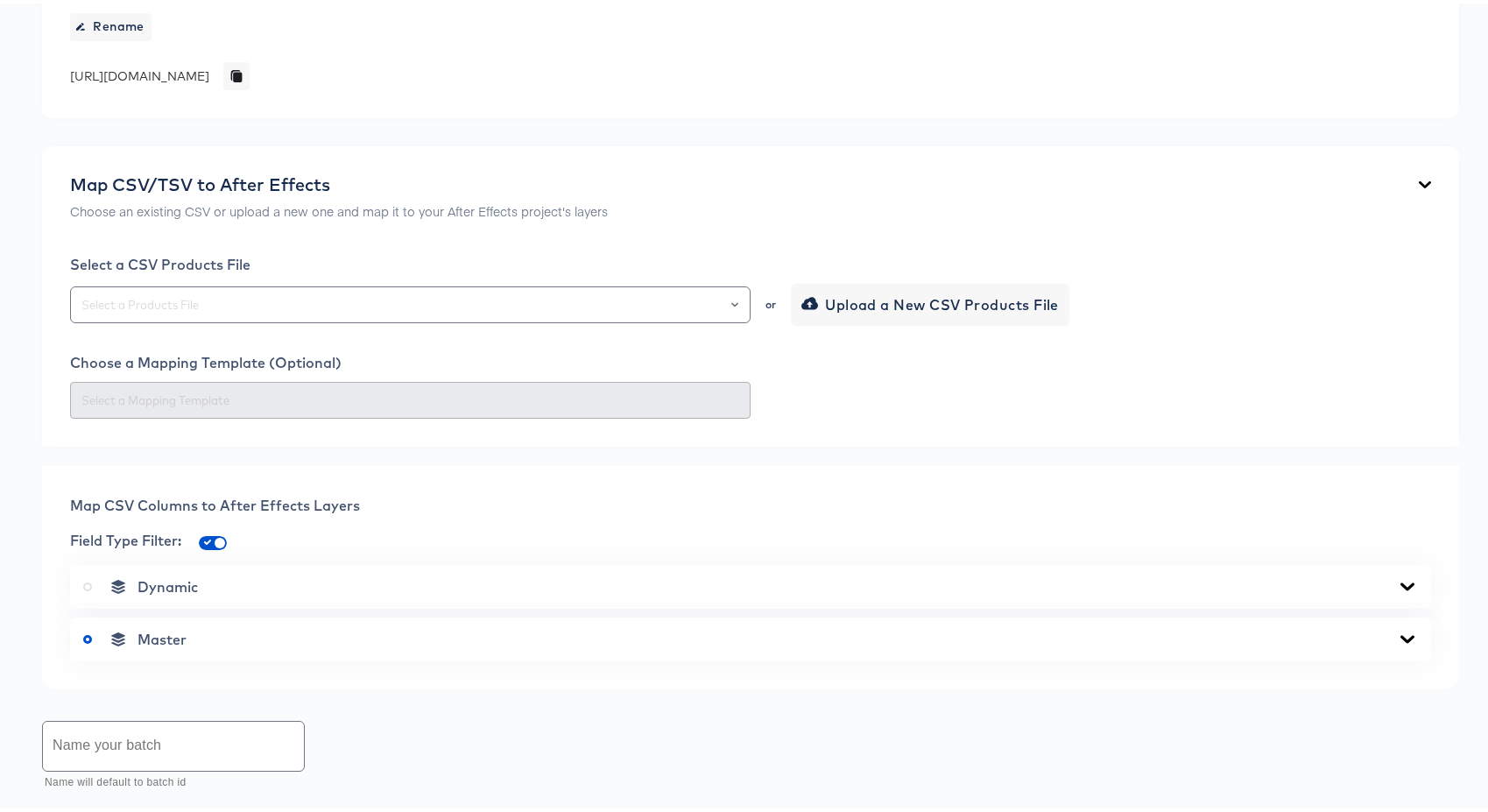
scroll to position [781, 0]
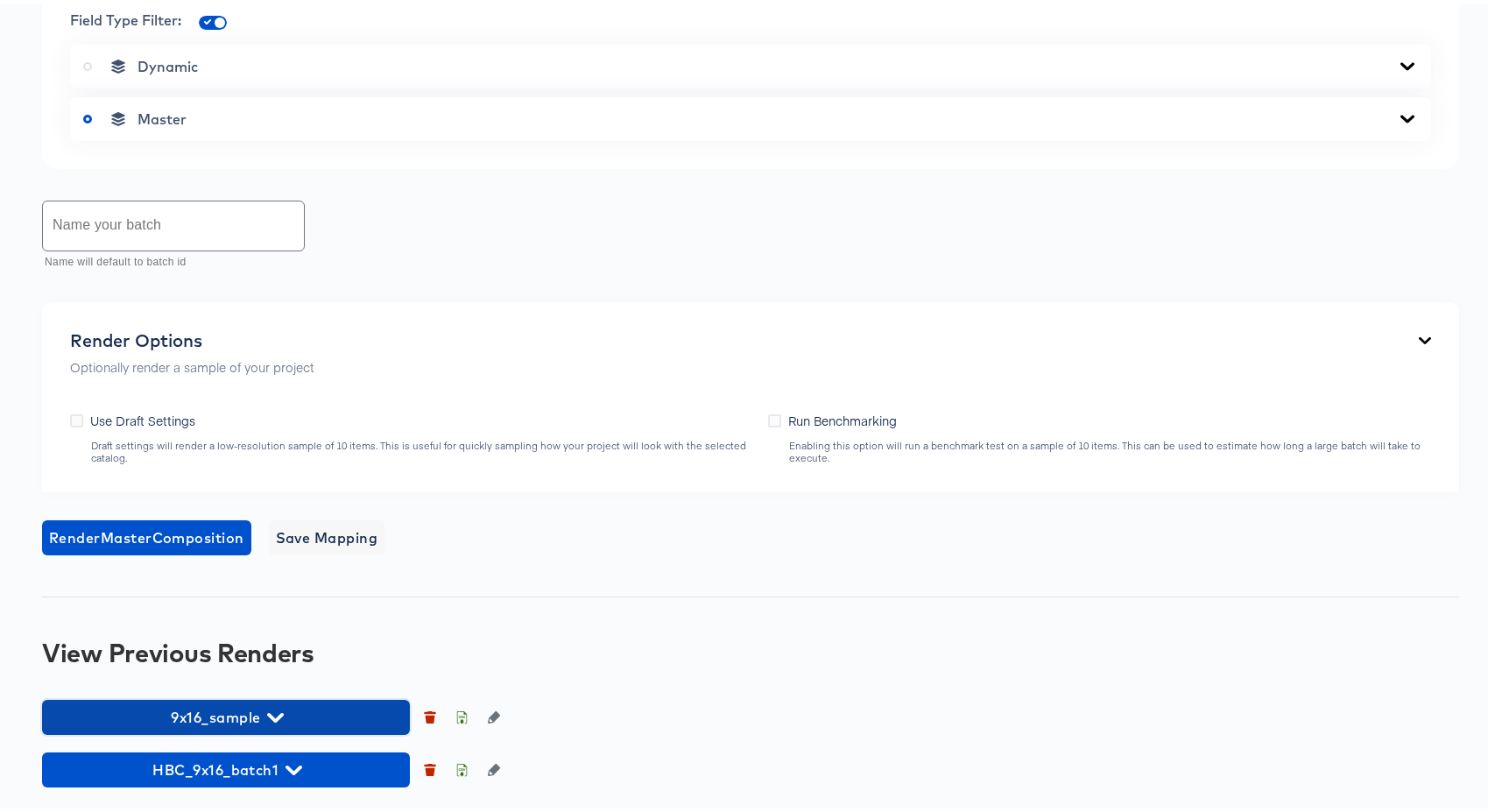
click at [300, 708] on span "9x16_sample" at bounding box center [226, 713] width 350 height 24
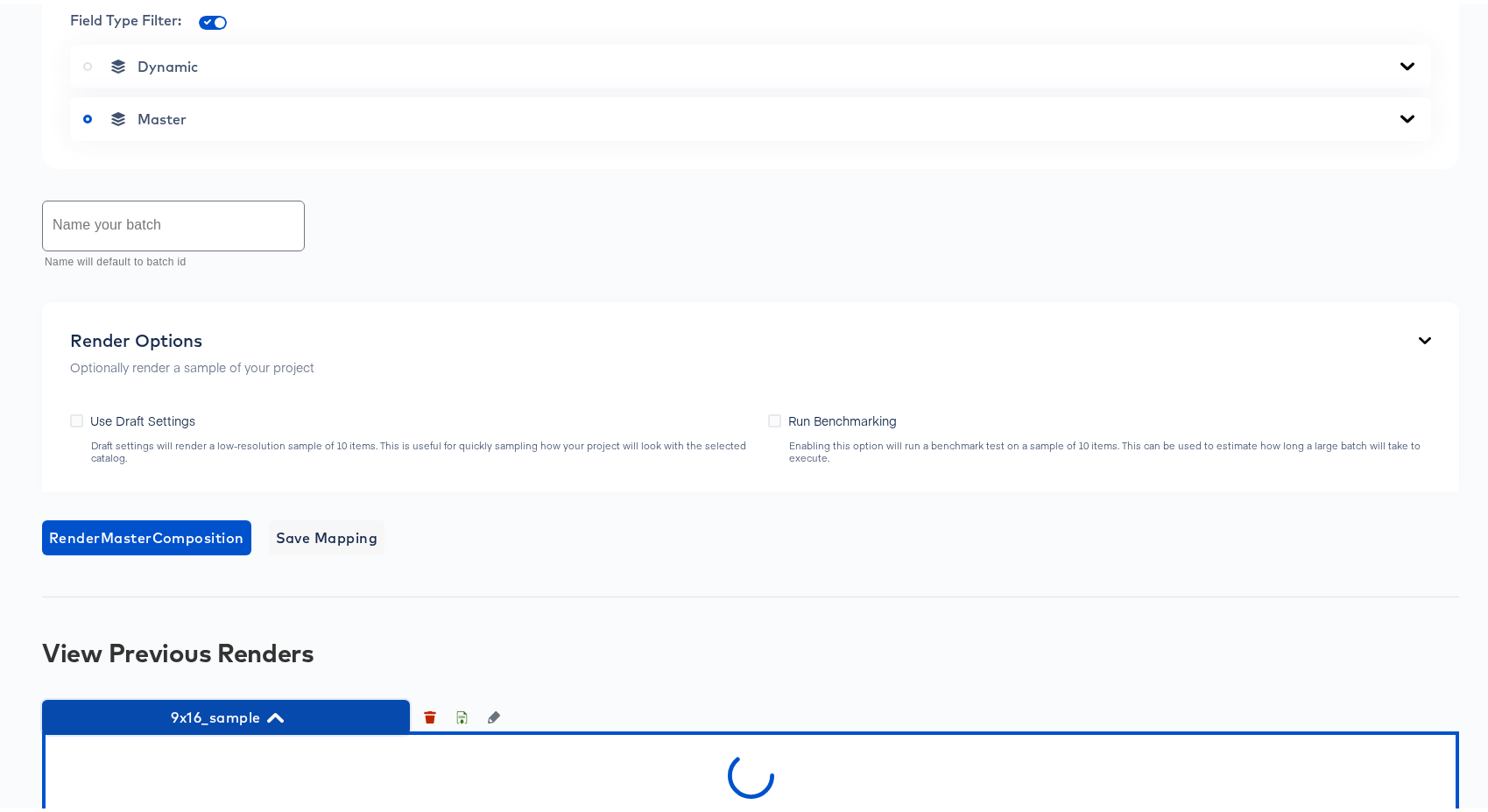
click at [300, 708] on span "9x16_sample" at bounding box center [226, 713] width 350 height 24
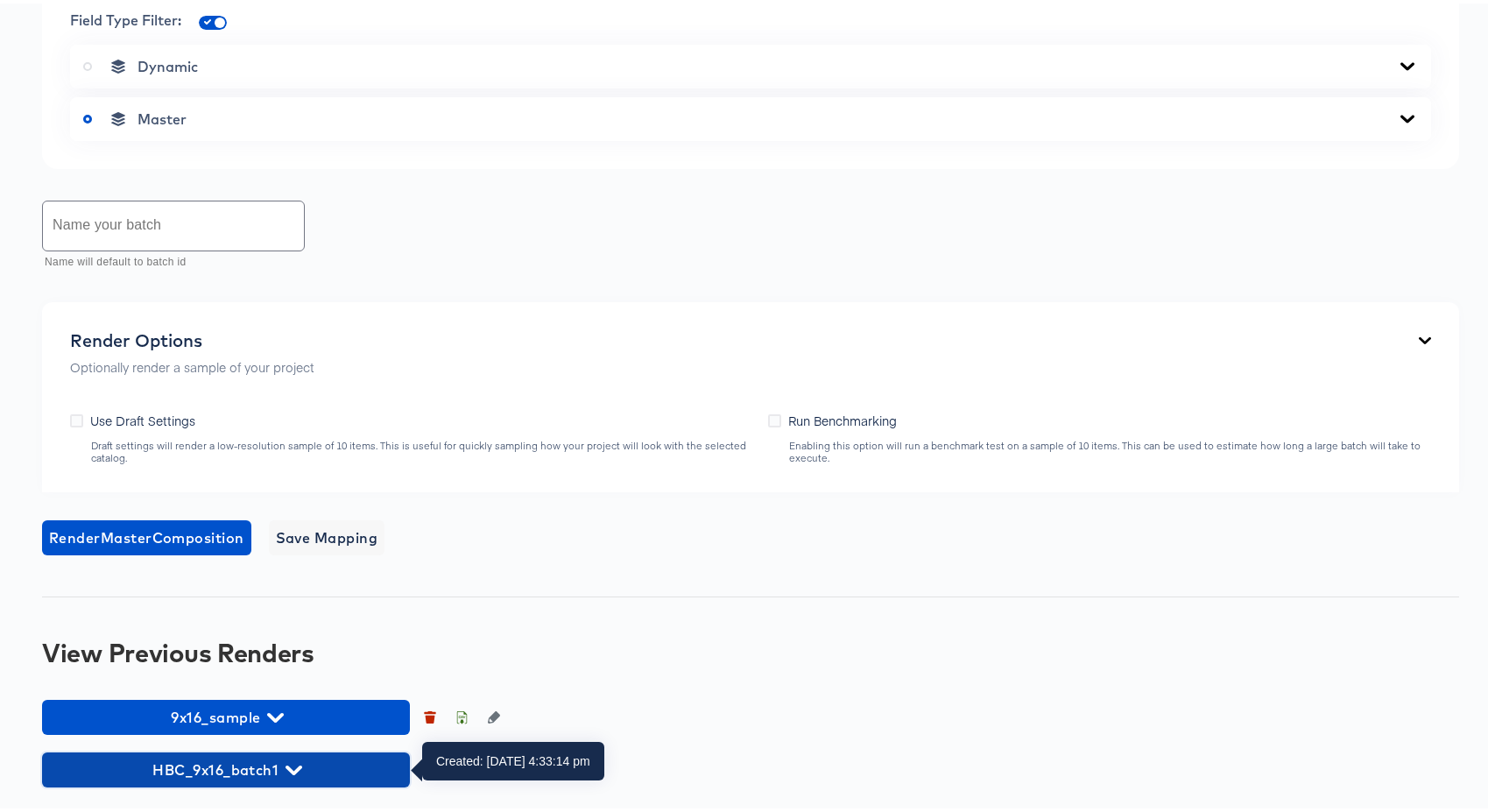
click at [323, 769] on span "HBC_9x16_batch1" at bounding box center [226, 766] width 350 height 24
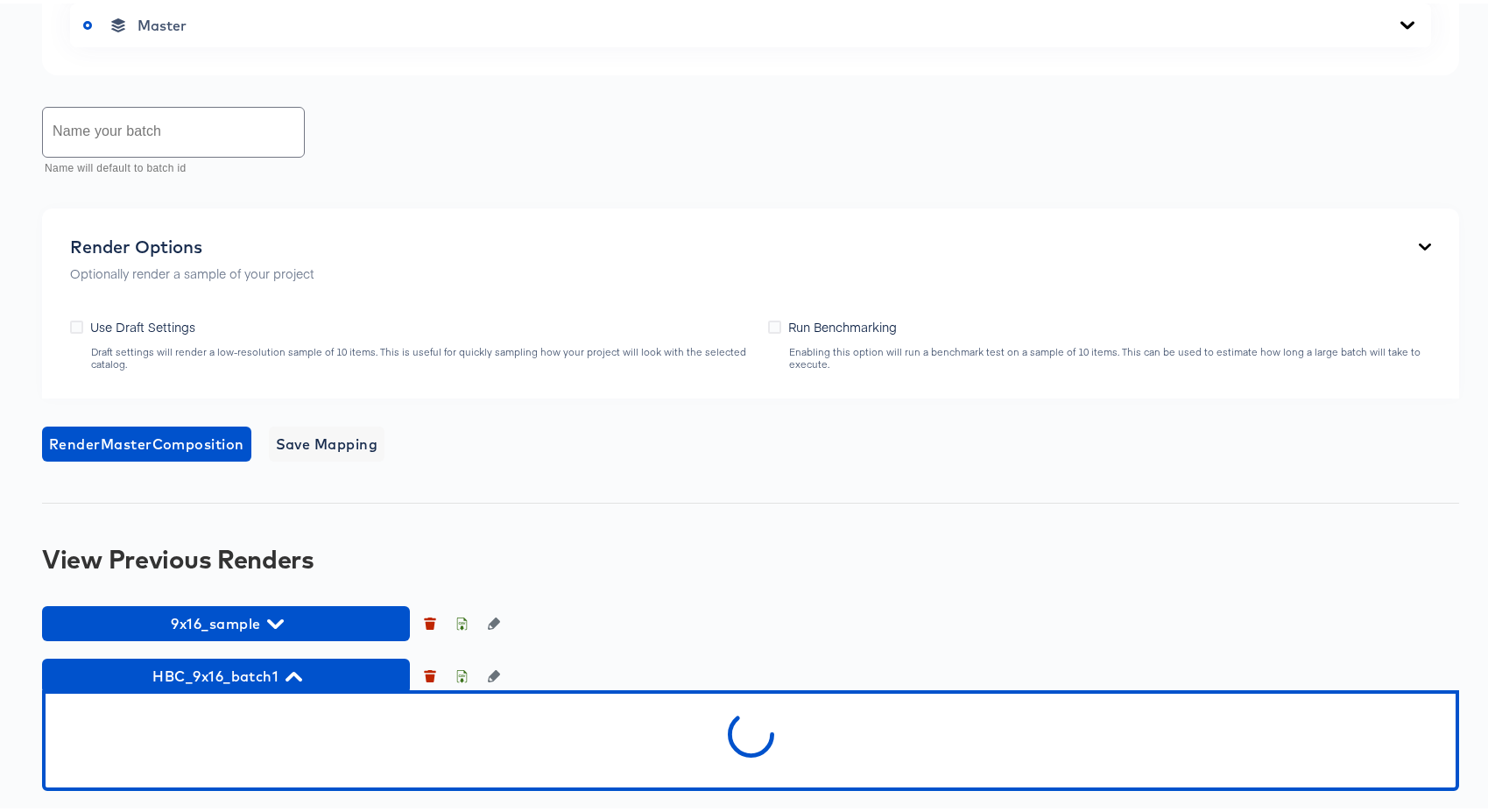
scroll to position [879, 0]
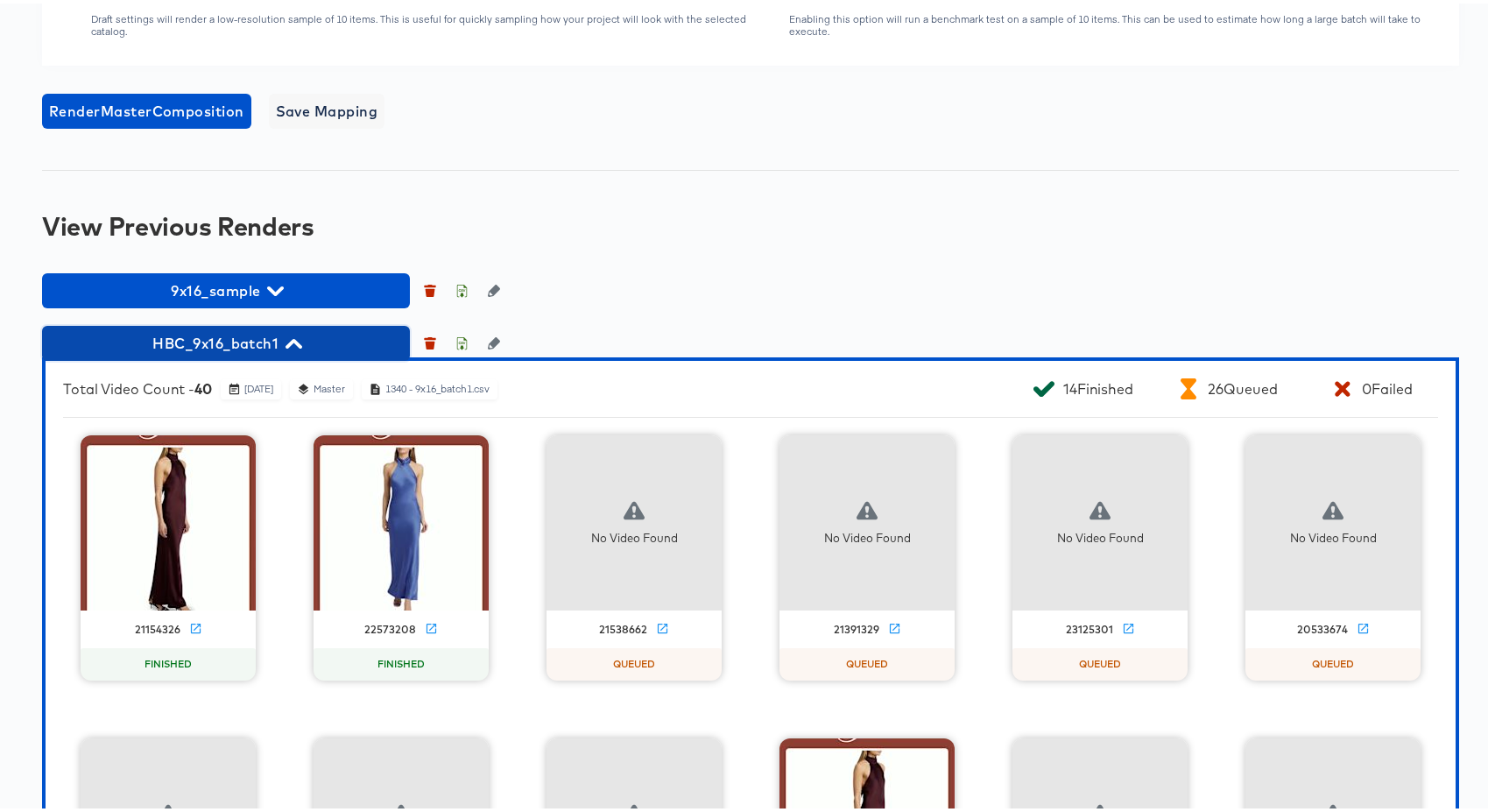
click at [314, 336] on span "HBC_9x16_batch1" at bounding box center [226, 339] width 350 height 24
